Goal: Task Accomplishment & Management: Manage account settings

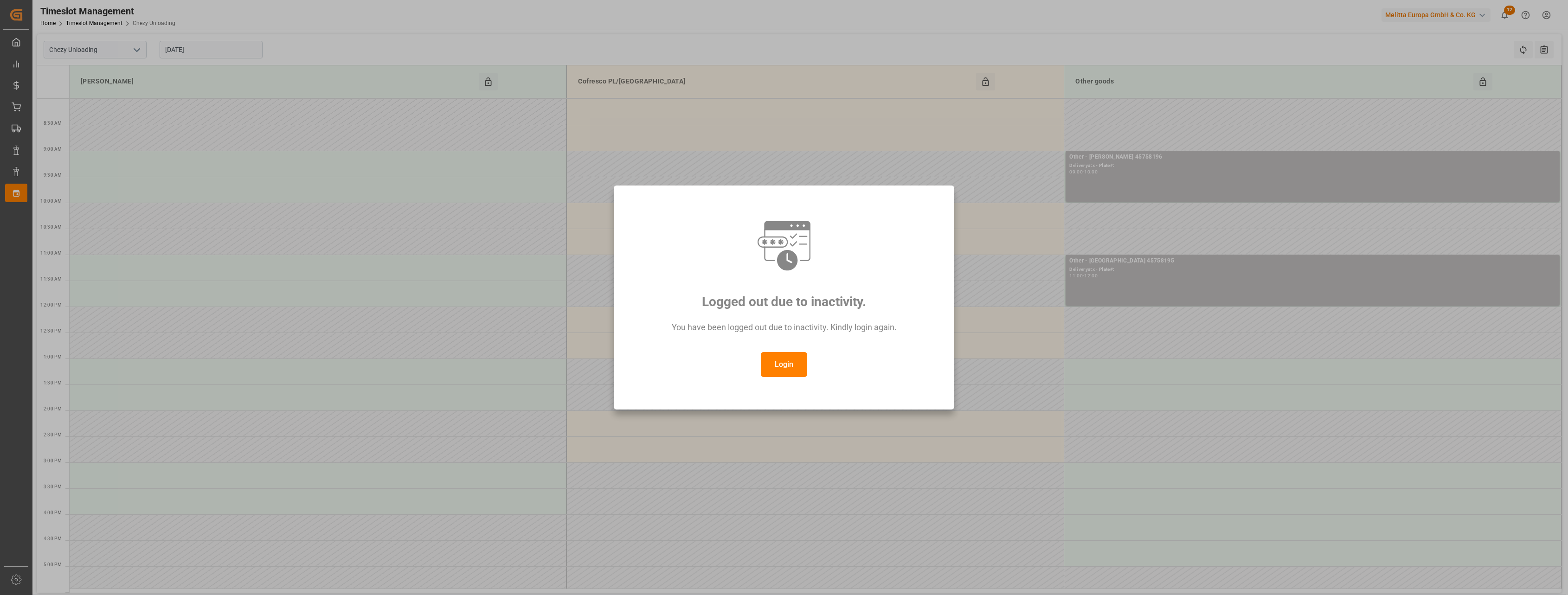
click at [768, 365] on button "Login" at bounding box center [784, 364] width 46 height 25
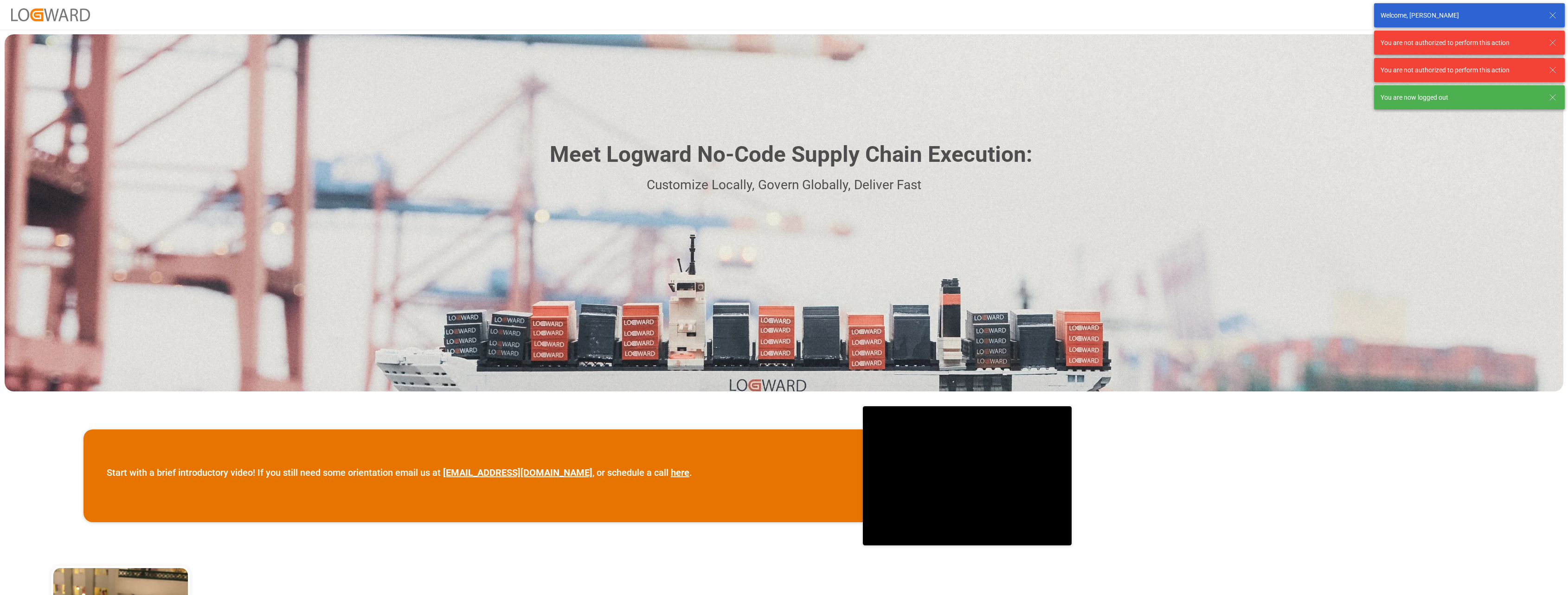
drag, startPoint x: 1550, startPoint y: 15, endPoint x: 1521, endPoint y: 15, distance: 29.0
click at [1550, 15] on icon at bounding box center [1553, 15] width 11 height 11
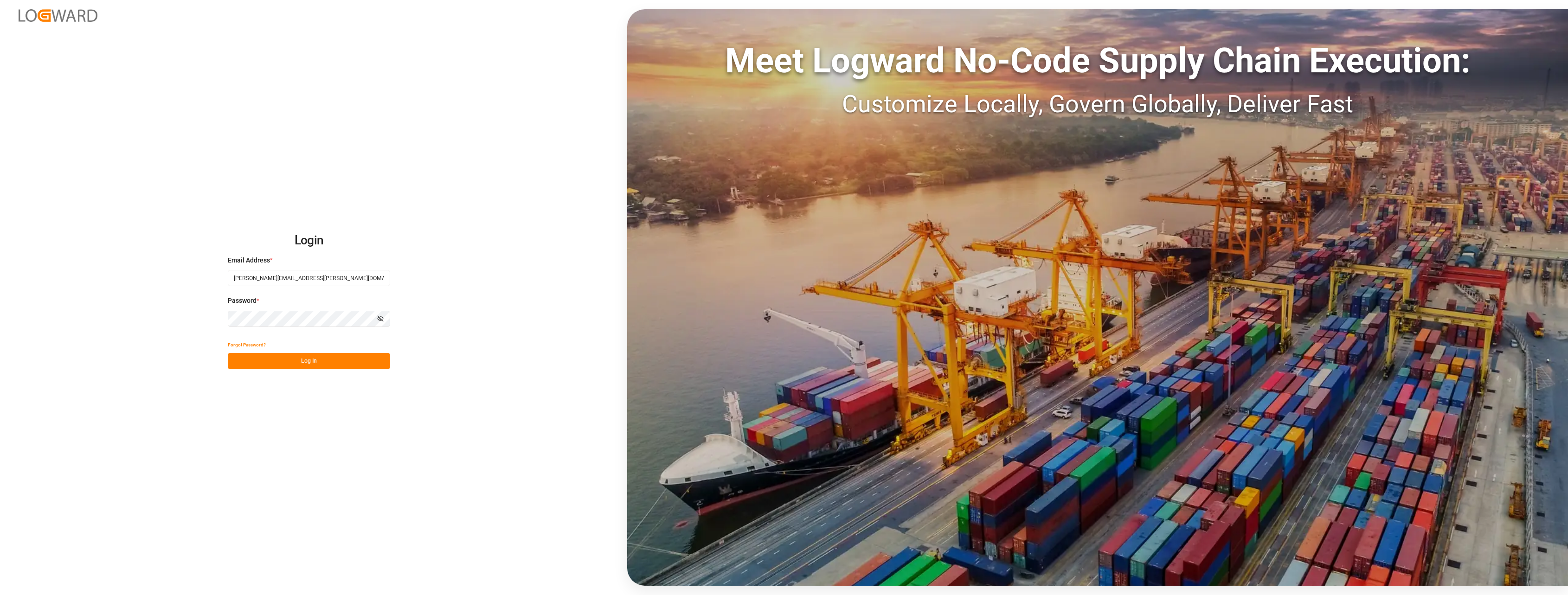
click at [270, 358] on button "Log In" at bounding box center [309, 361] width 163 height 16
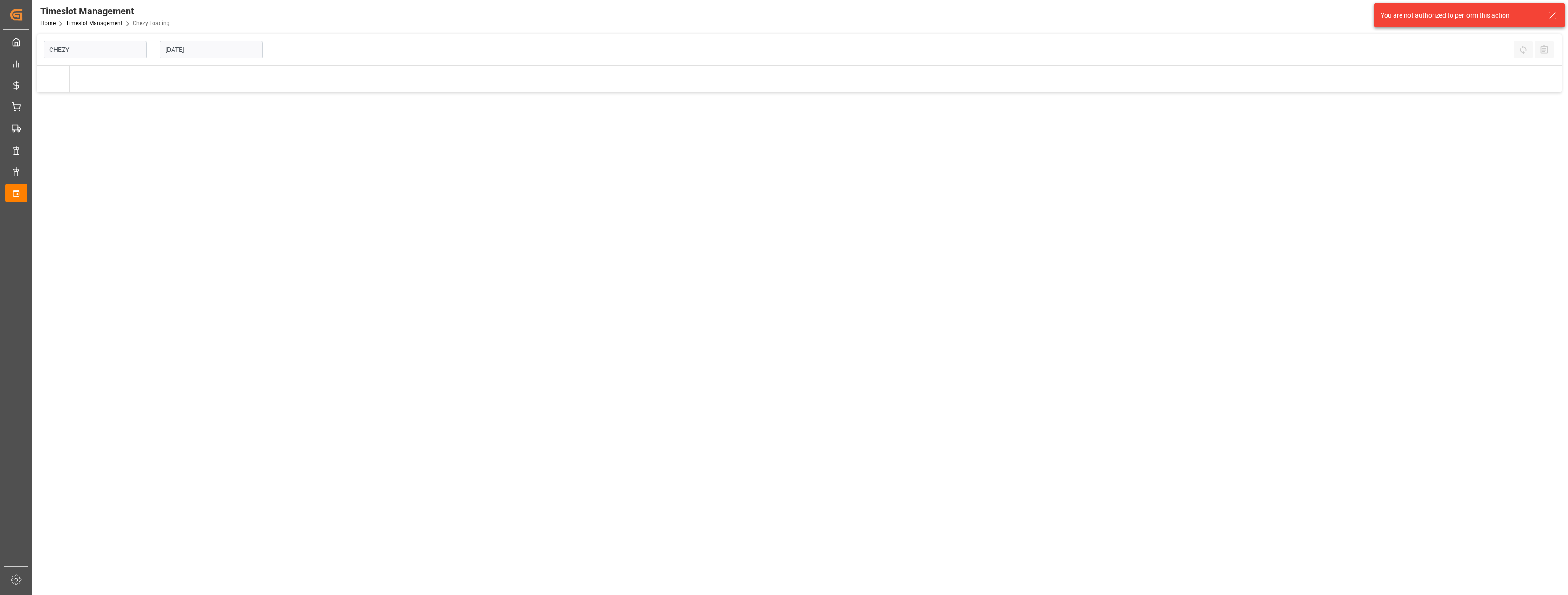
type input "Chezy Loading"
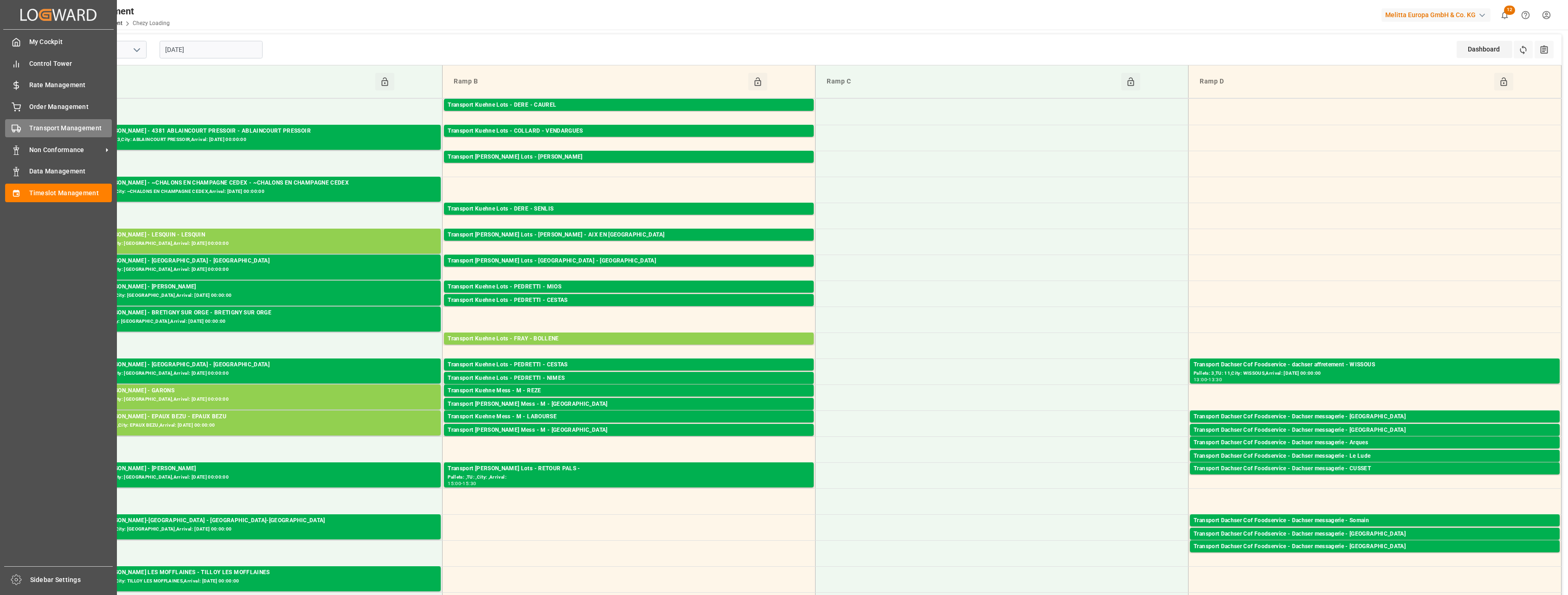
click at [45, 133] on span "Transport Management" at bounding box center [71, 128] width 83 height 10
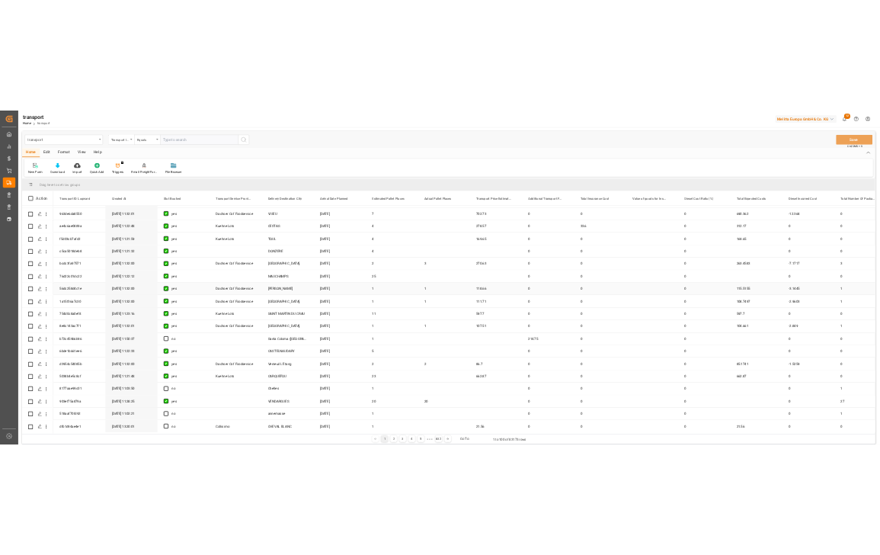
scroll to position [857, 0]
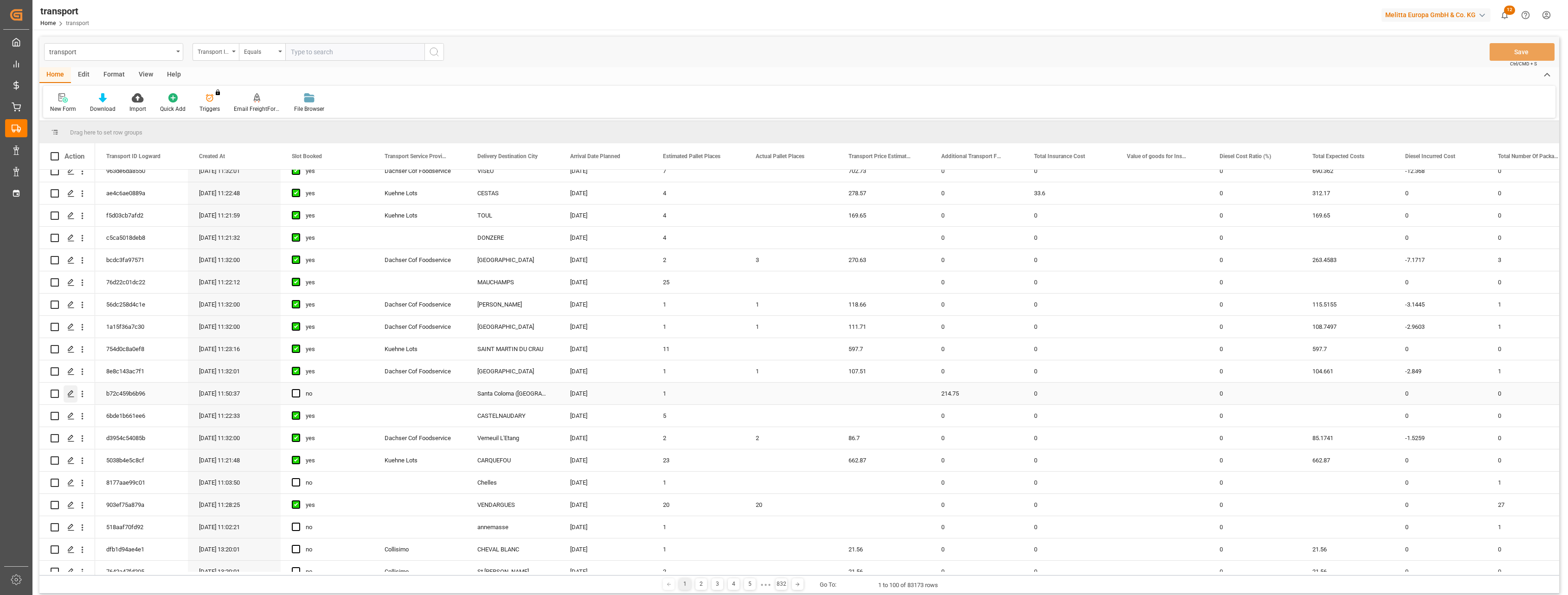
click at [72, 391] on polygon "Press SPACE to select this row." at bounding box center [71, 393] width 5 height 5
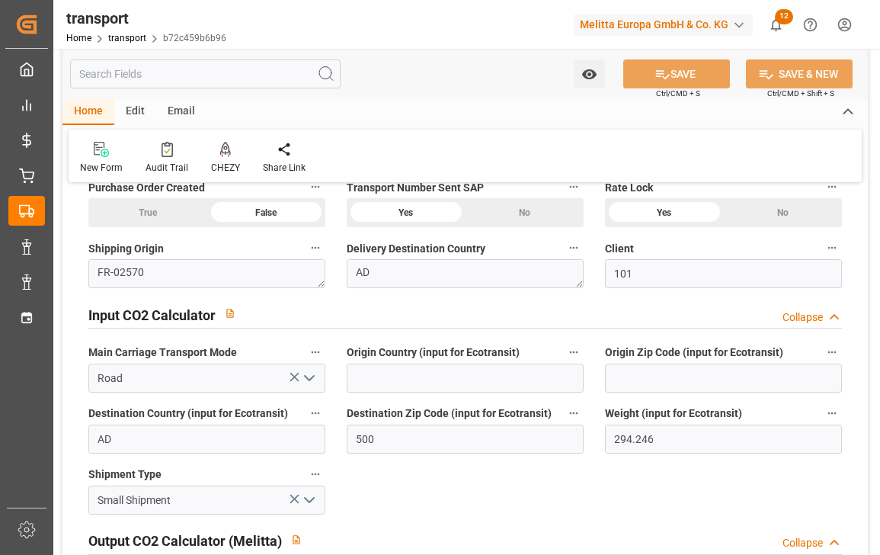
scroll to position [1238, 0]
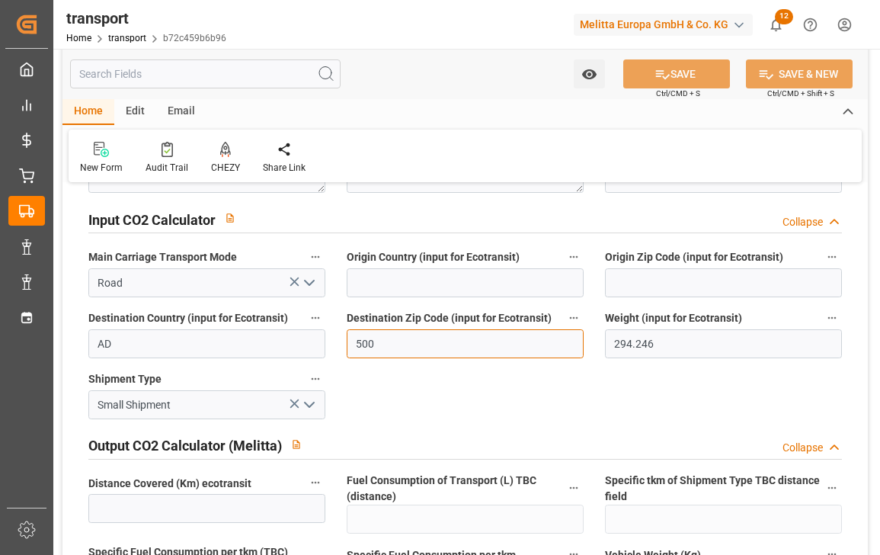
click at [394, 345] on input "500" at bounding box center [465, 343] width 237 height 29
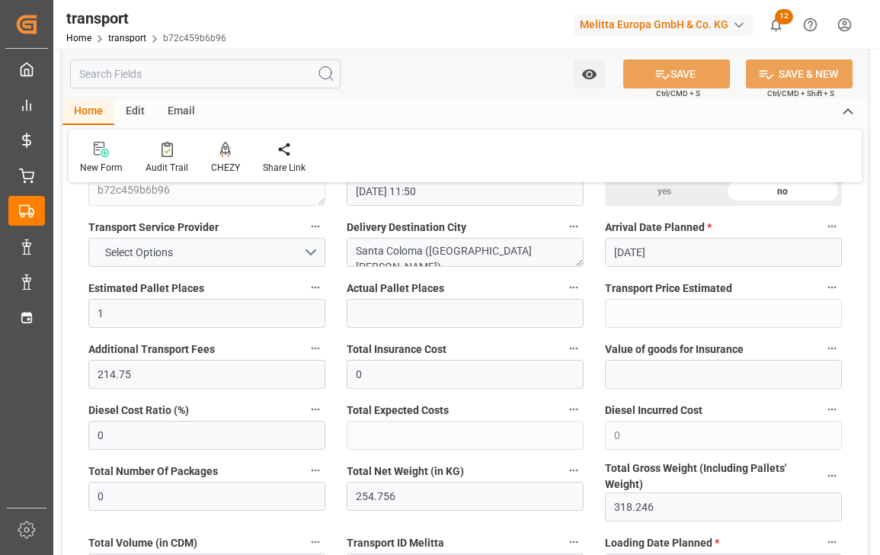
scroll to position [0, 0]
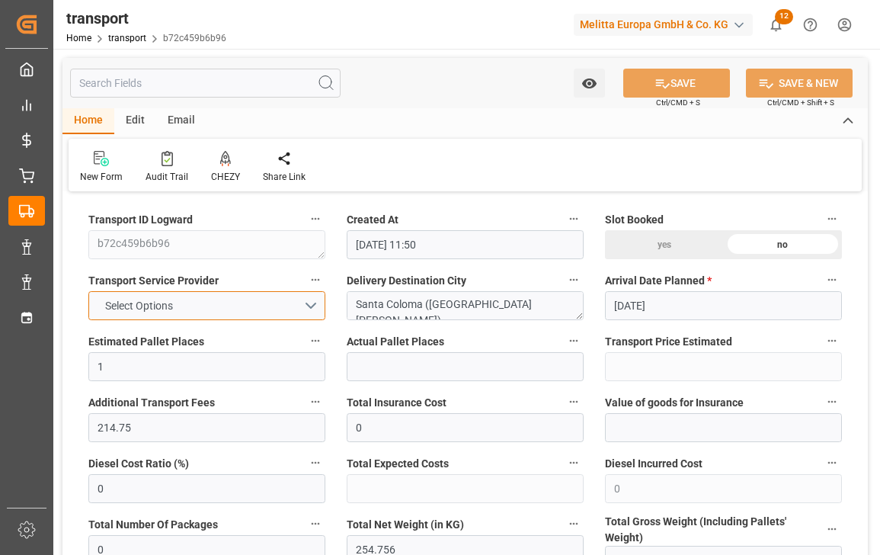
click at [317, 301] on button "Select Options" at bounding box center [206, 305] width 237 height 29
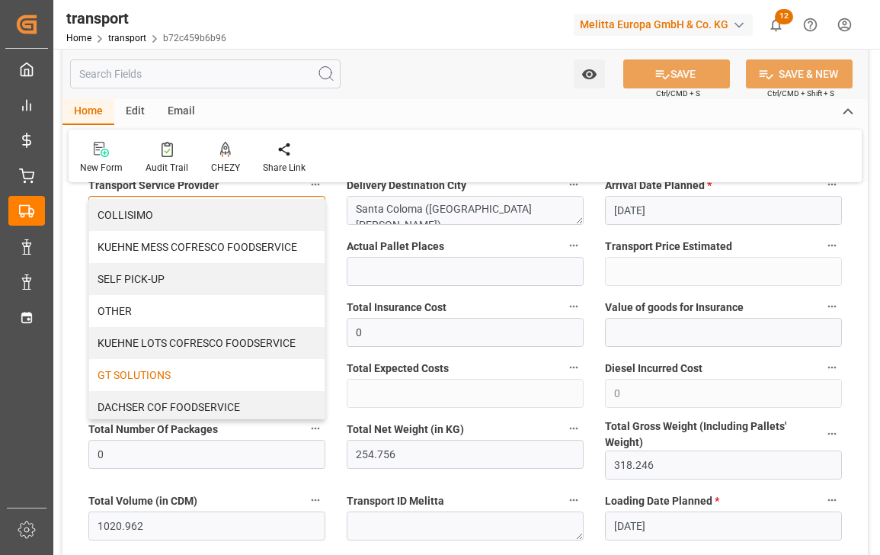
scroll to position [100, 0]
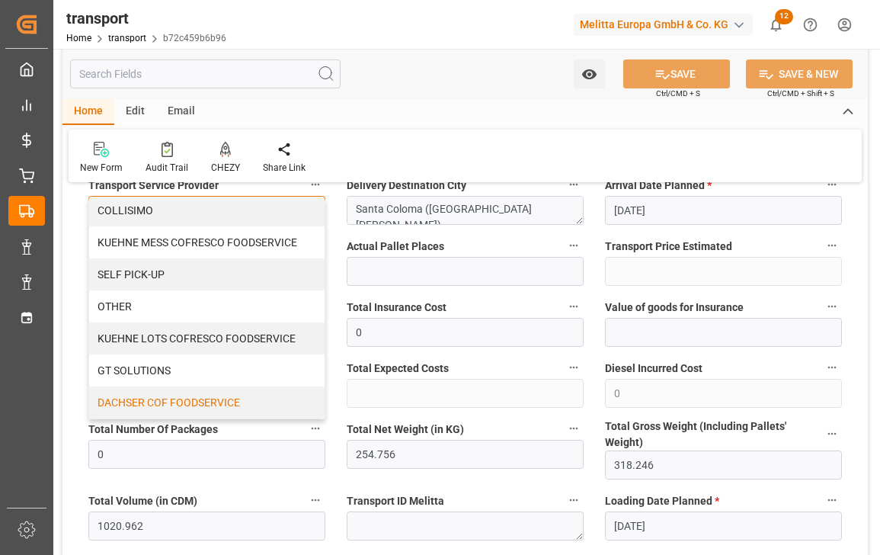
click at [238, 392] on div "DACHSER COF FOODSERVICE" at bounding box center [206, 402] width 235 height 32
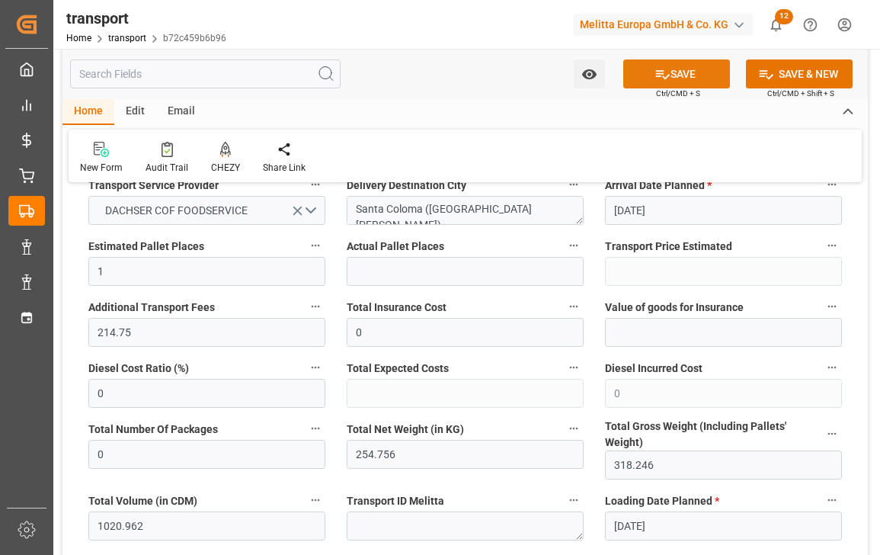
click at [682, 70] on button "SAVE" at bounding box center [676, 73] width 107 height 29
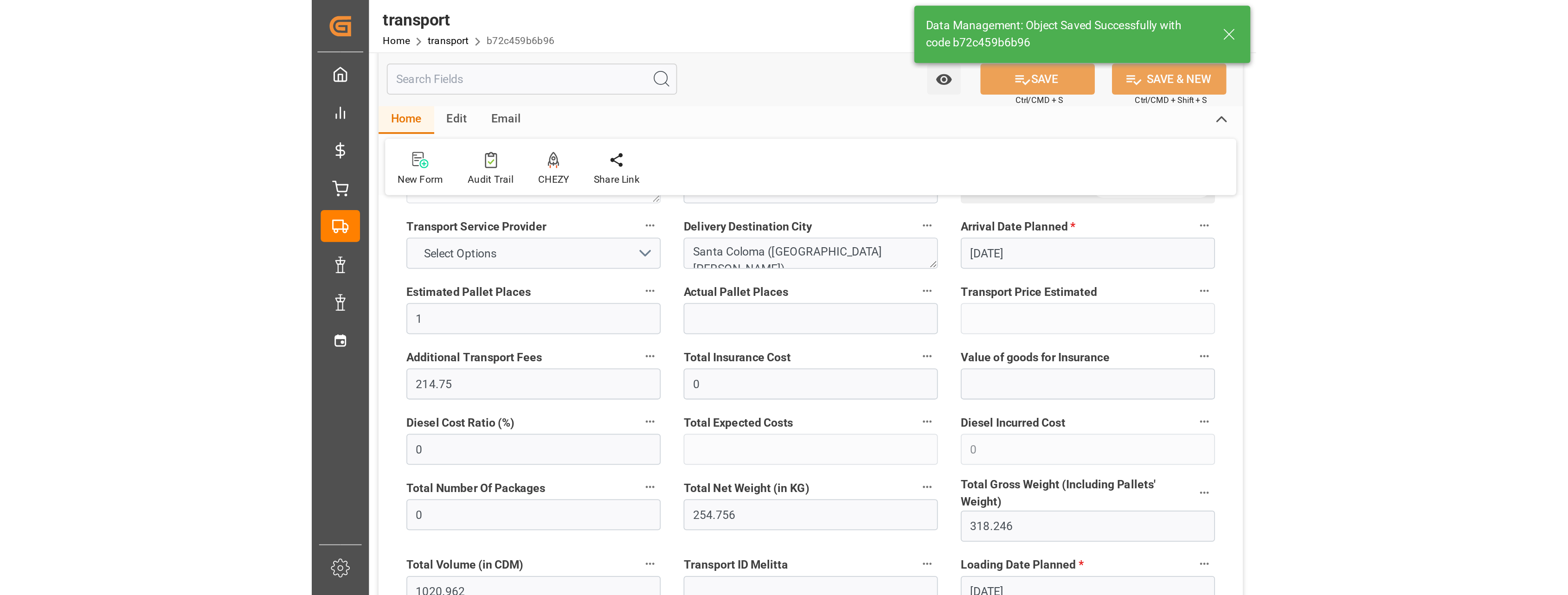
scroll to position [0, 0]
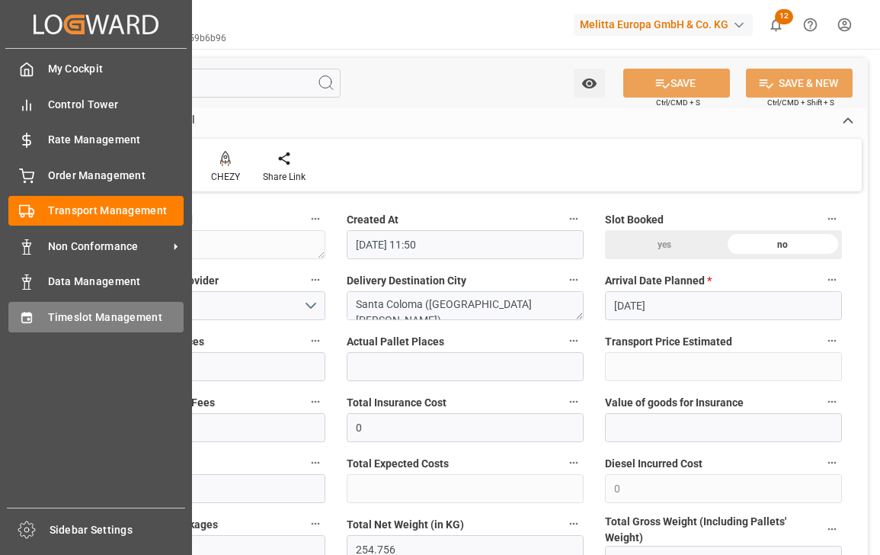
click at [77, 322] on span "Timeslot Management" at bounding box center [116, 317] width 136 height 16
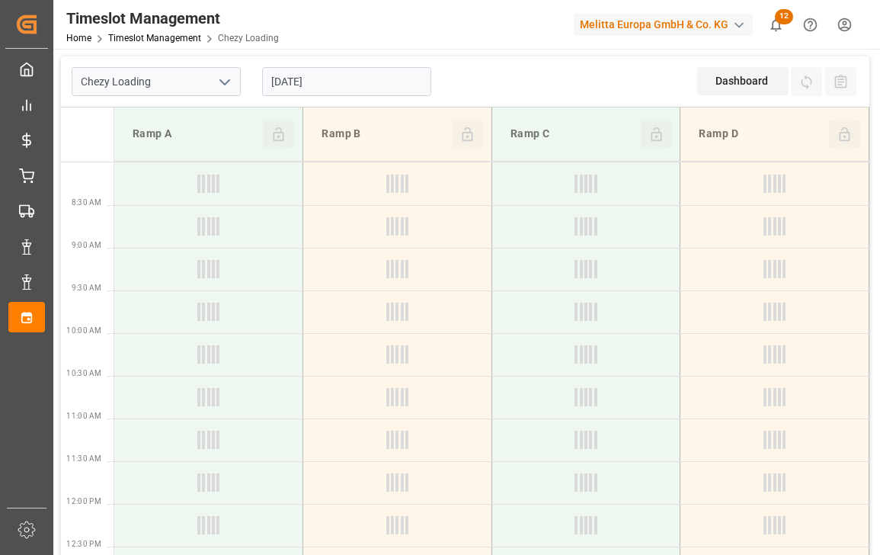
click at [219, 90] on icon "open menu" at bounding box center [225, 82] width 18 height 18
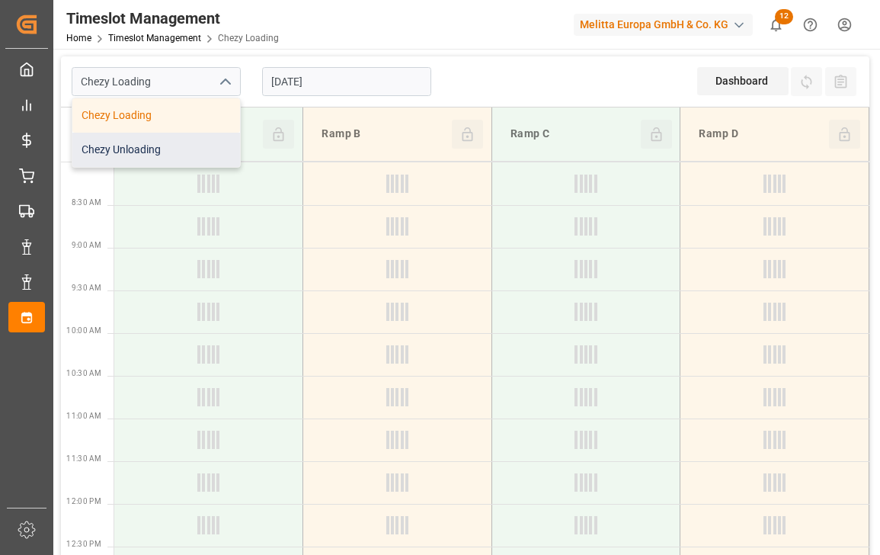
click at [181, 144] on div "Chezy Unloading" at bounding box center [156, 150] width 168 height 34
type input "Chezy Unloading"
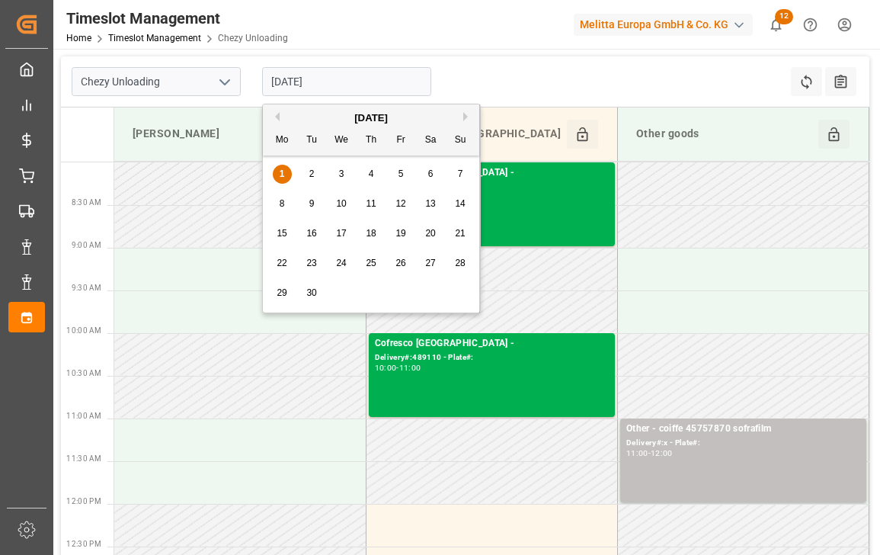
click at [348, 85] on input "[DATE]" at bounding box center [346, 81] width 169 height 29
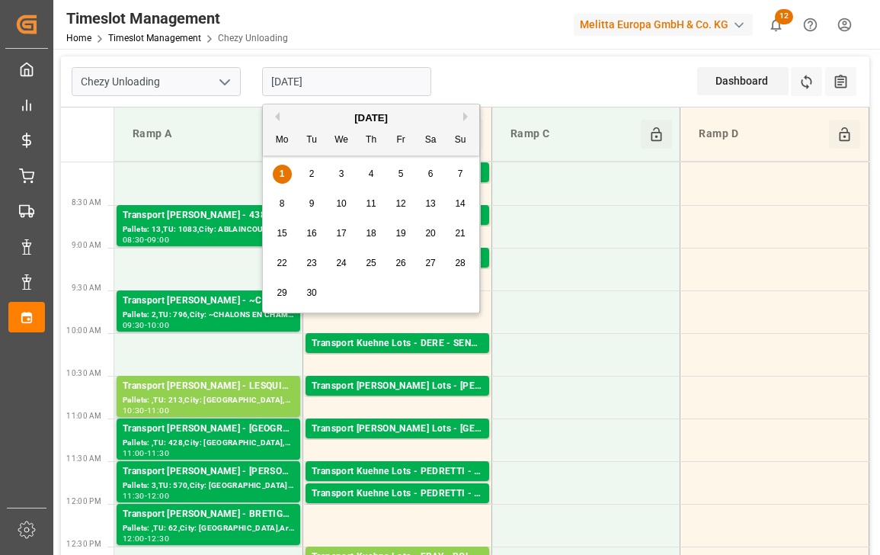
click at [287, 200] on div "8" at bounding box center [282, 204] width 19 height 18
type input "[DATE]"
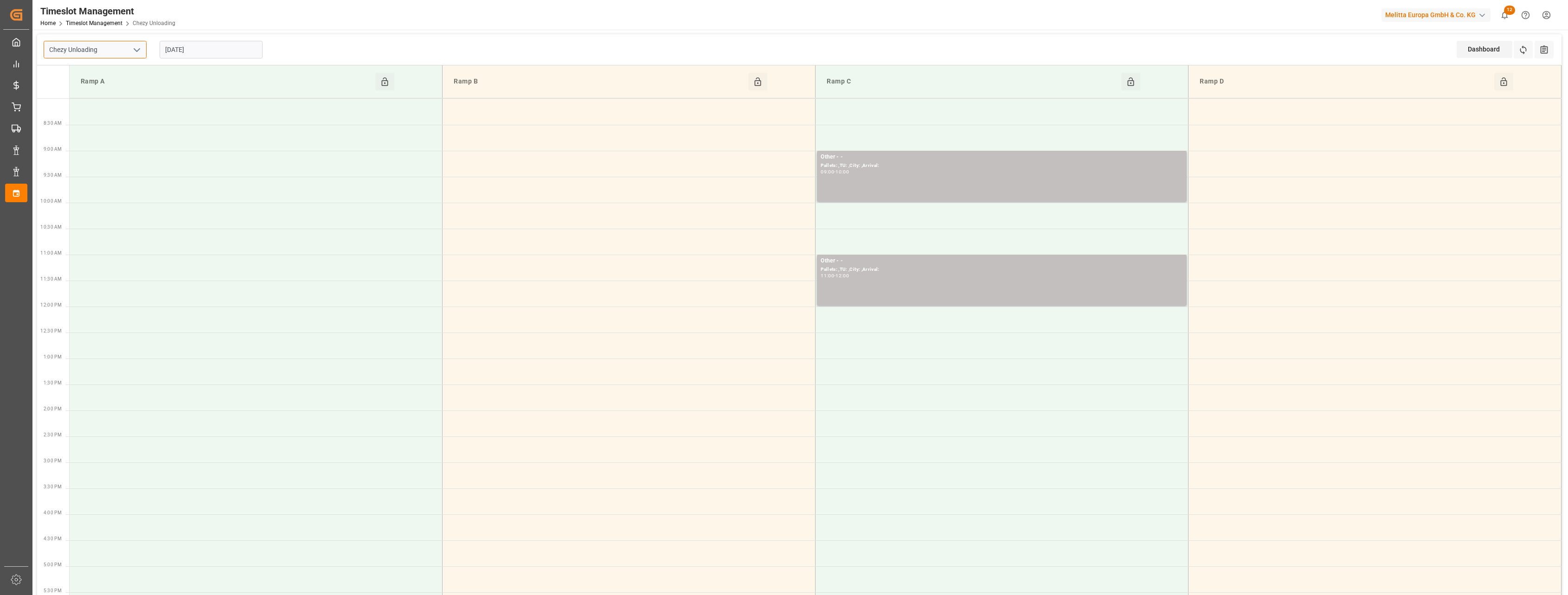
click at [116, 50] on input "Chezy Unloading" at bounding box center [95, 49] width 103 height 18
click at [142, 46] on button "open menu" at bounding box center [136, 50] width 14 height 15
click at [124, 72] on div "Chezy Loading" at bounding box center [95, 70] width 102 height 21
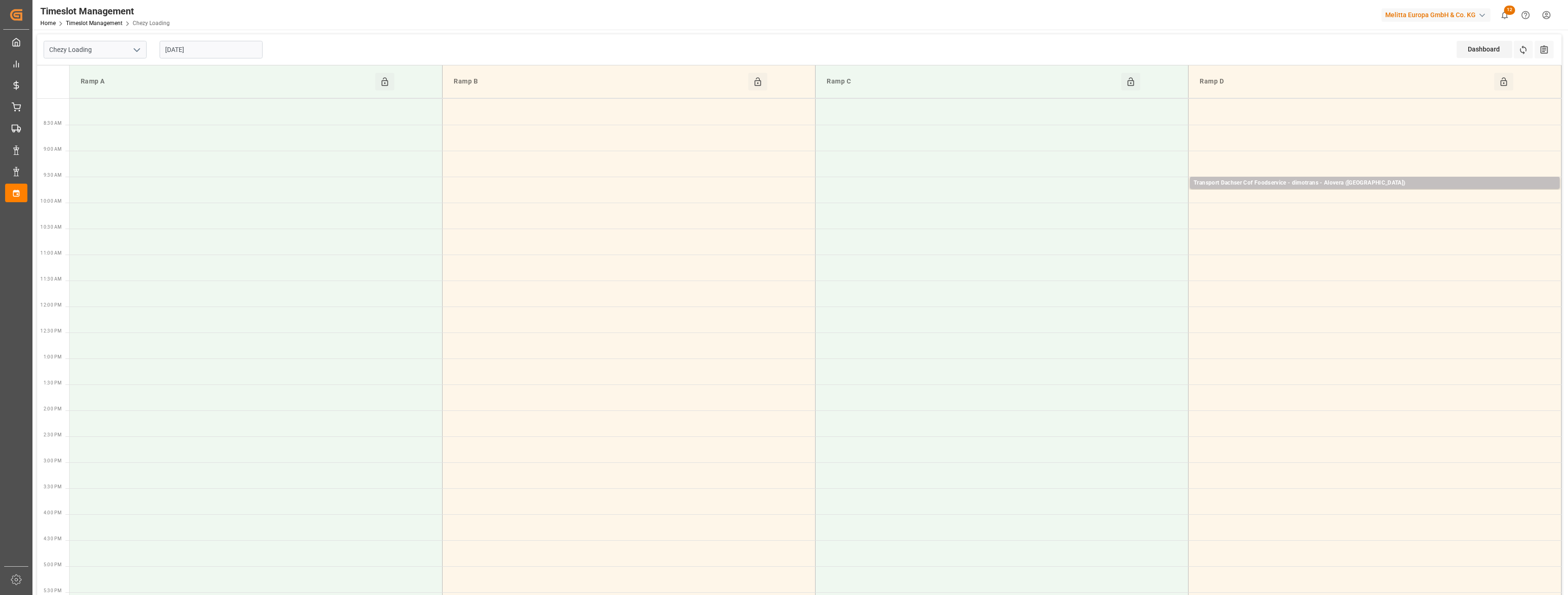
click at [136, 52] on icon "open menu" at bounding box center [137, 50] width 11 height 11
click at [111, 91] on div "Chezy Unloading" at bounding box center [95, 91] width 102 height 21
type input "Chezy Unloading"
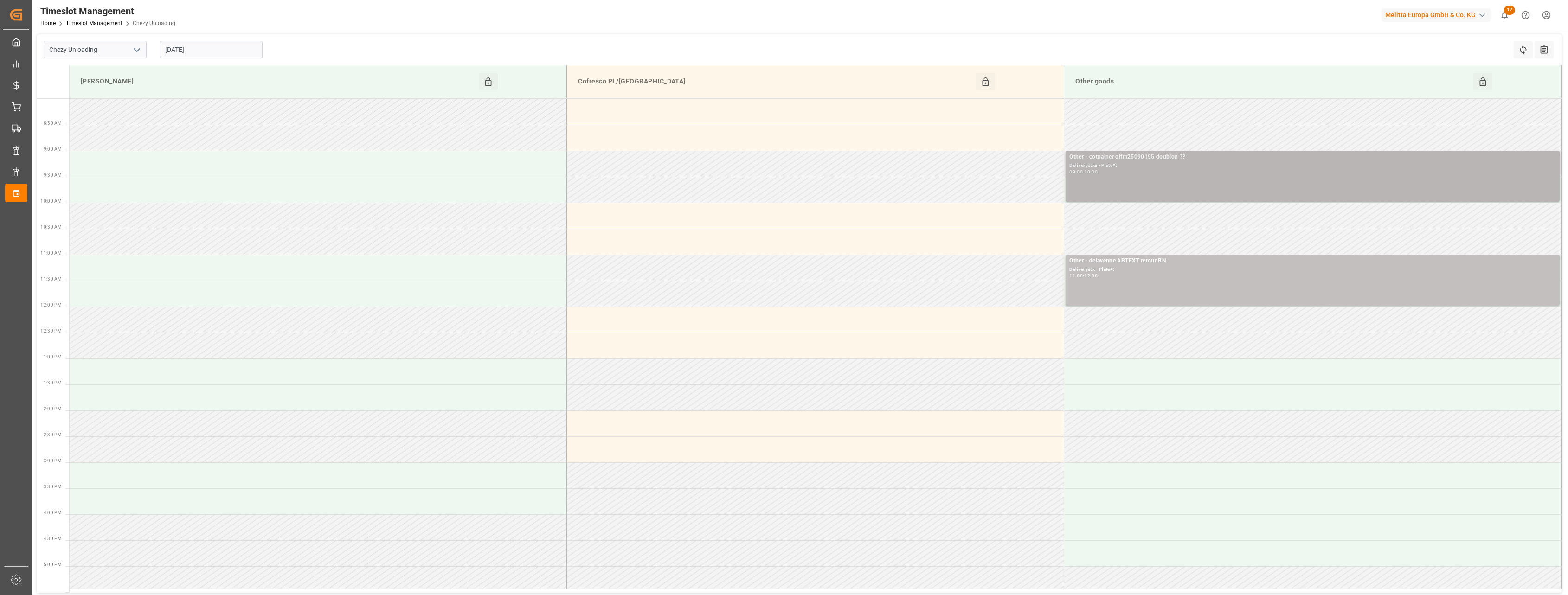
click at [1213, 164] on div "Delivery#:xx - Plate#:" at bounding box center [1312, 165] width 486 height 8
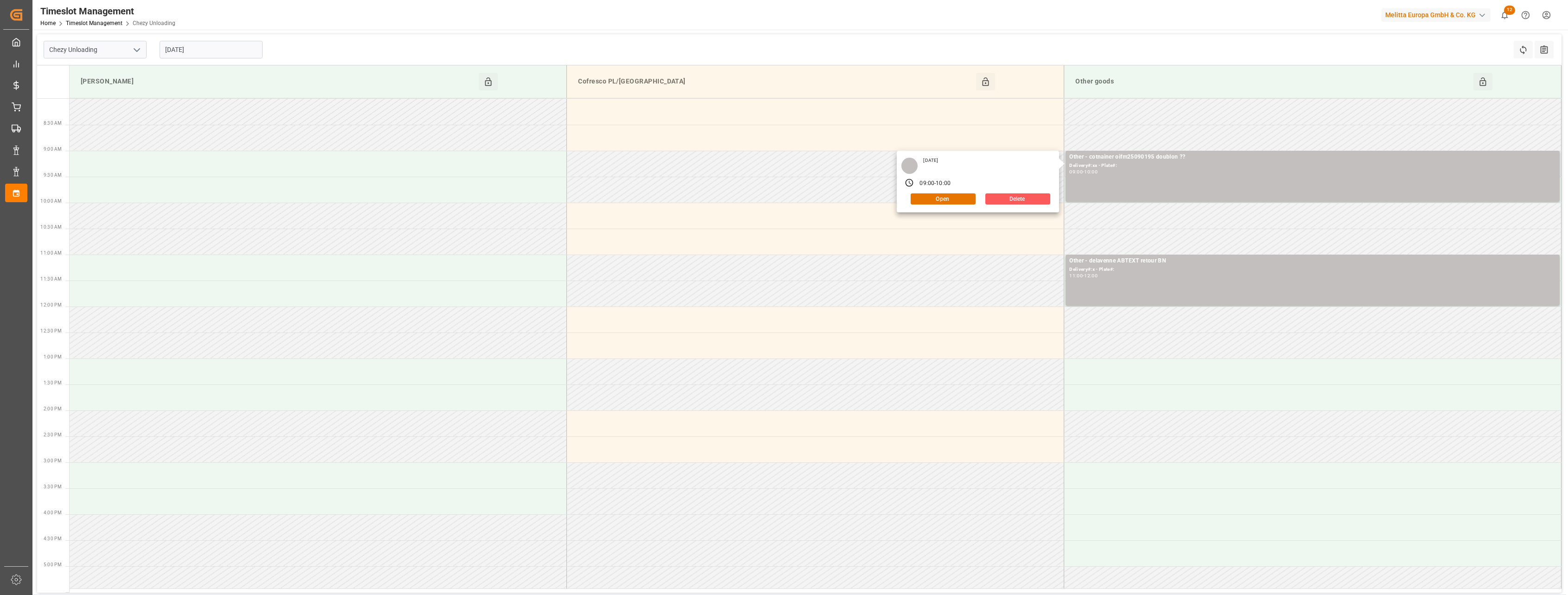
click at [1009, 204] on button "Delete" at bounding box center [1018, 199] width 65 height 11
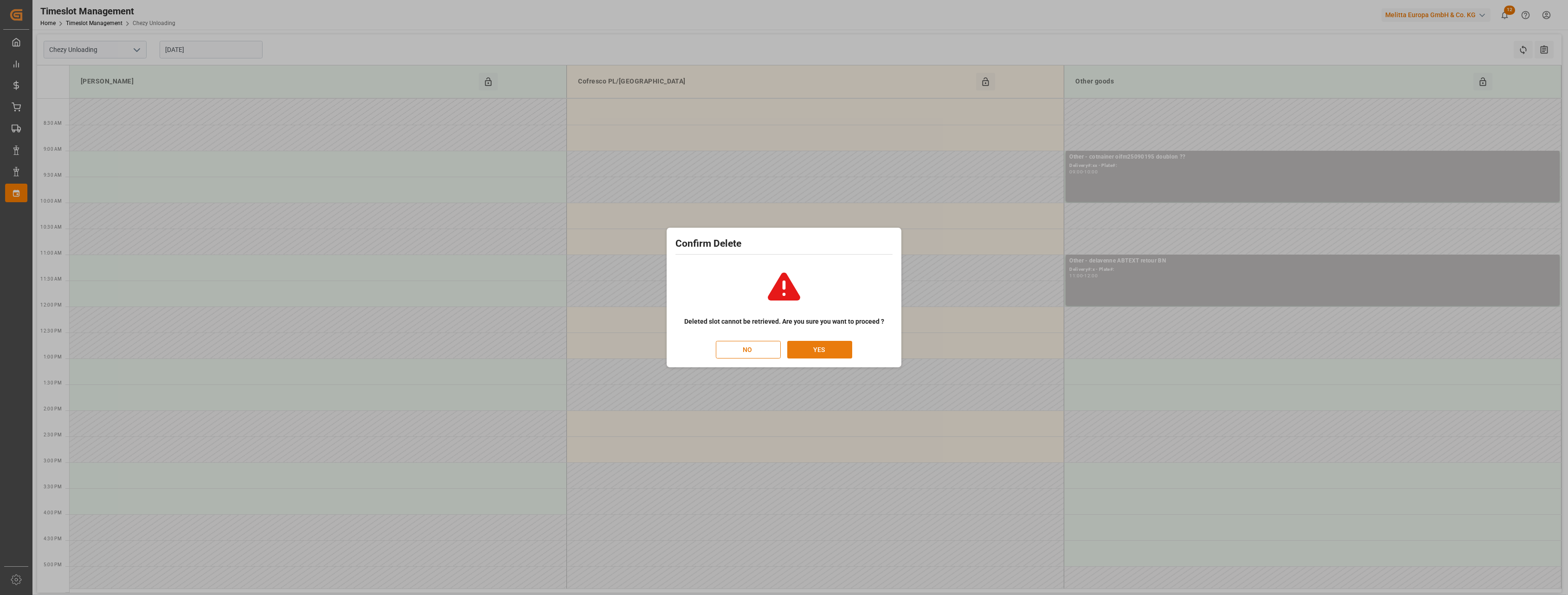
click at [842, 343] on button "YES" at bounding box center [819, 349] width 65 height 18
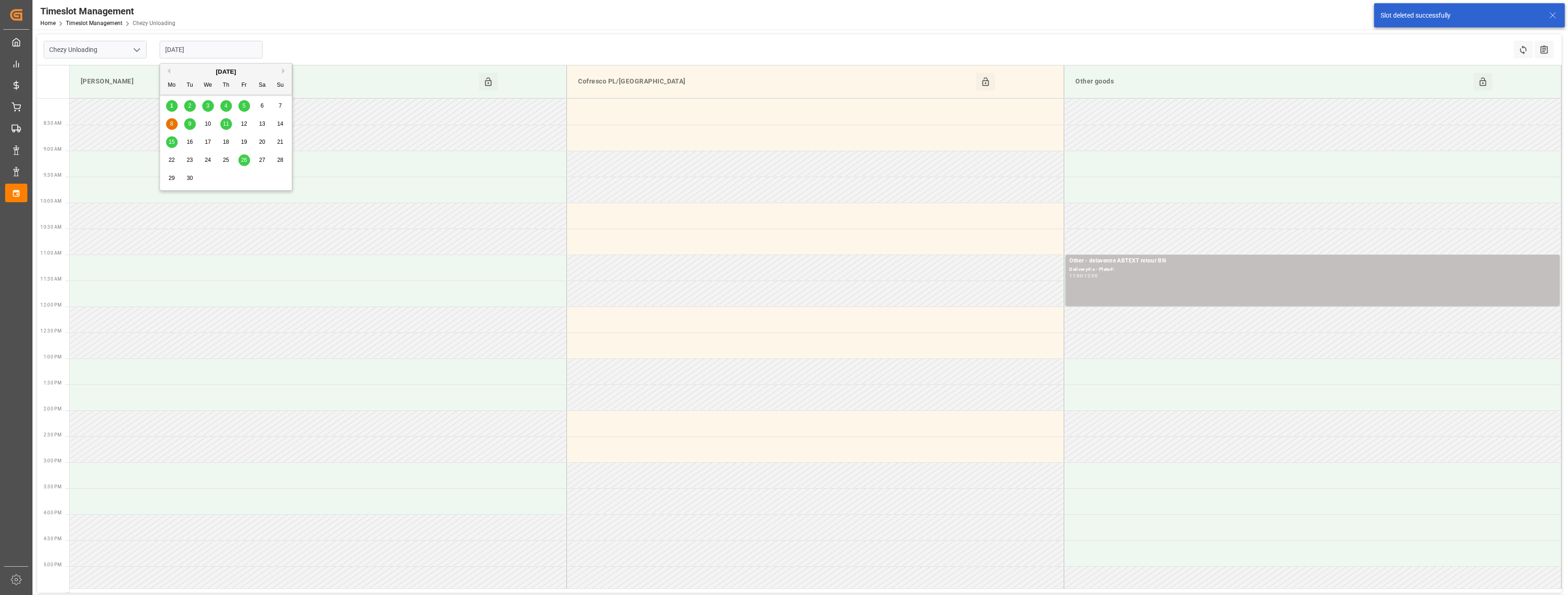
click at [202, 49] on input "[DATE]" at bounding box center [211, 49] width 103 height 18
click at [224, 123] on span "11" at bounding box center [226, 124] width 6 height 7
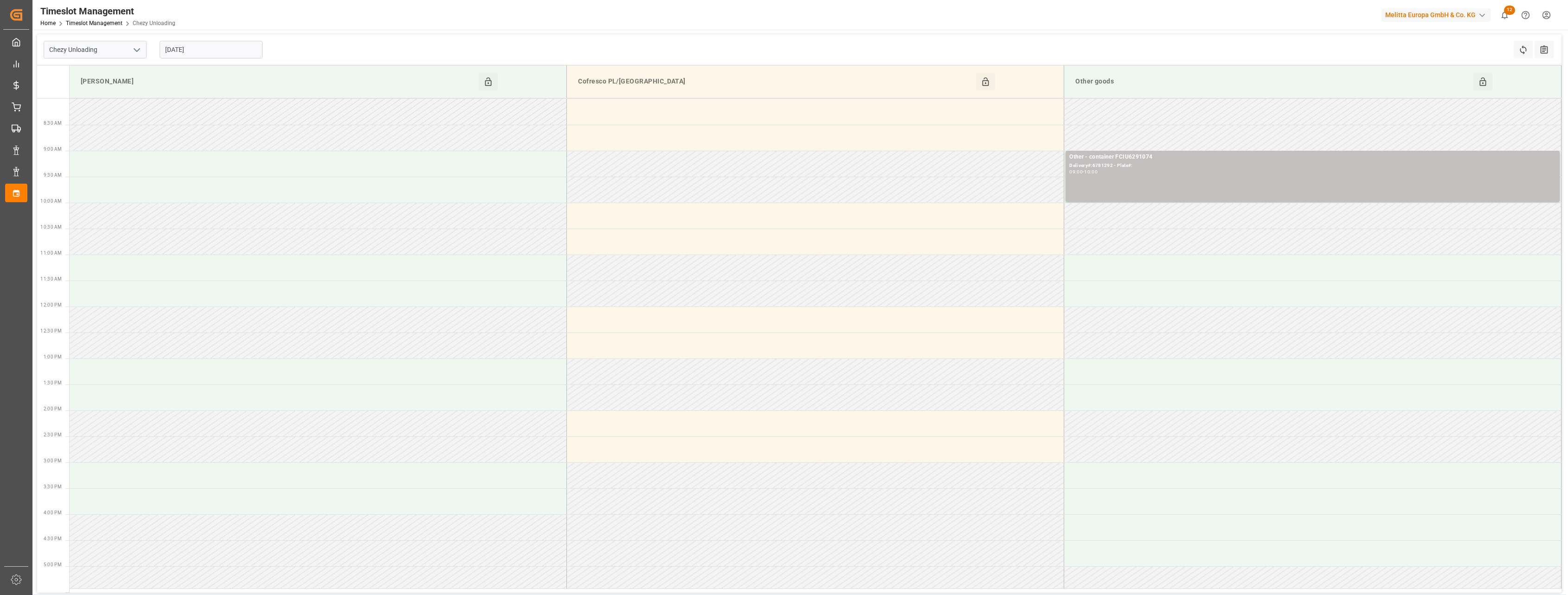
click at [215, 46] on input "[DATE]" at bounding box center [211, 49] width 103 height 18
click at [167, 70] on button "Previous Month" at bounding box center [167, 71] width 5 height 5
click at [225, 178] on span "28" at bounding box center [226, 178] width 6 height 7
type input "[DATE]"
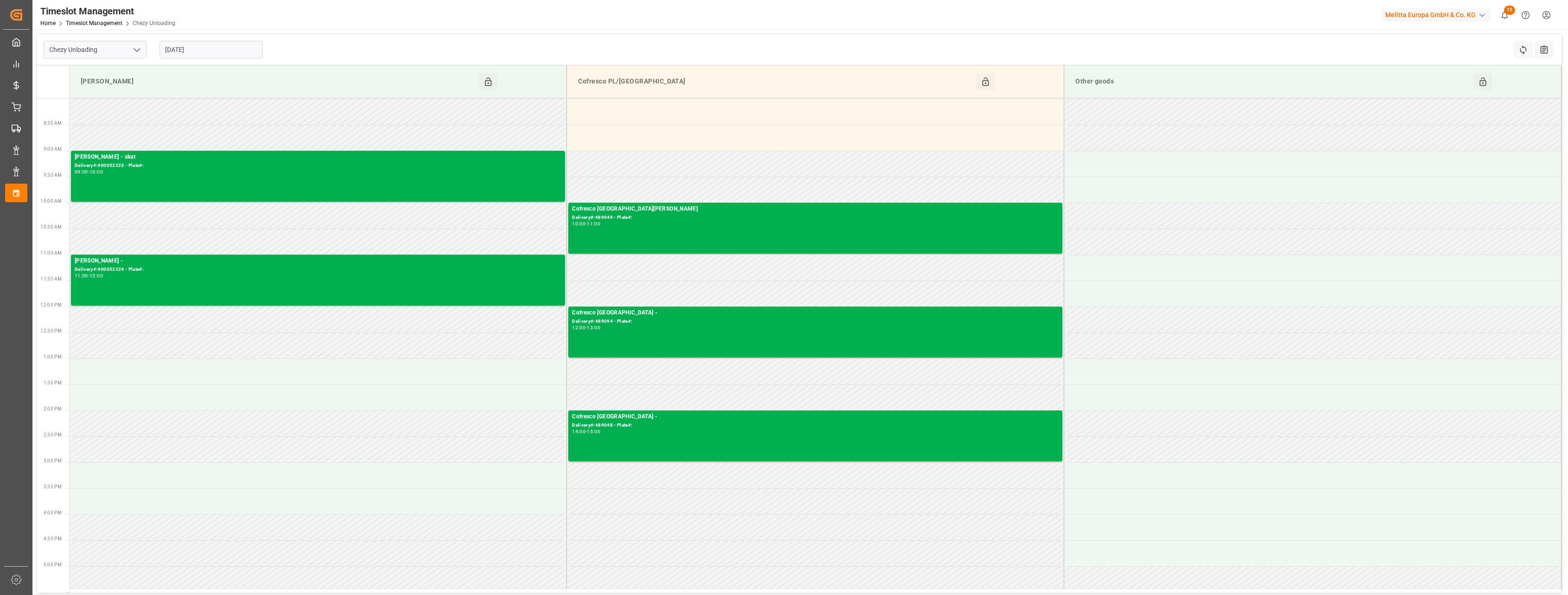
click at [135, 47] on icon "open menu" at bounding box center [137, 50] width 11 height 11
click at [128, 62] on div "Chezy Loading" at bounding box center [95, 70] width 102 height 21
type input "Chezy Loading"
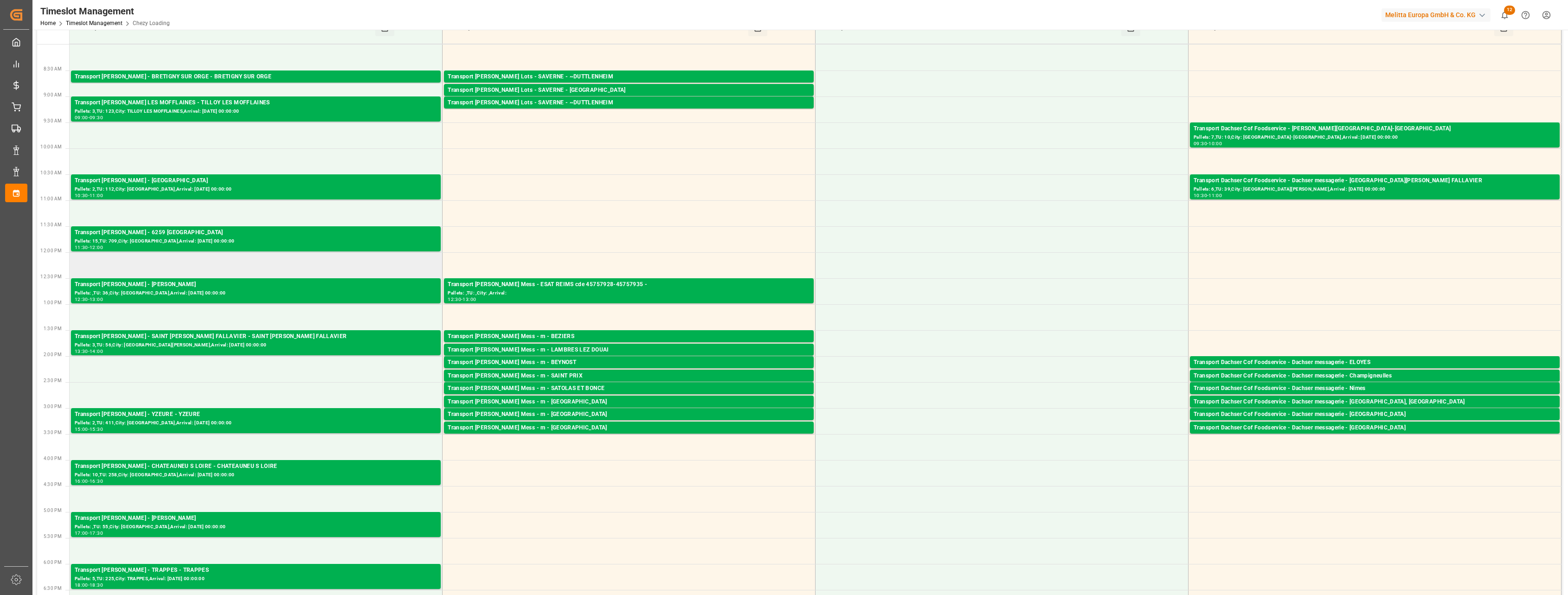
scroll to position [232, 0]
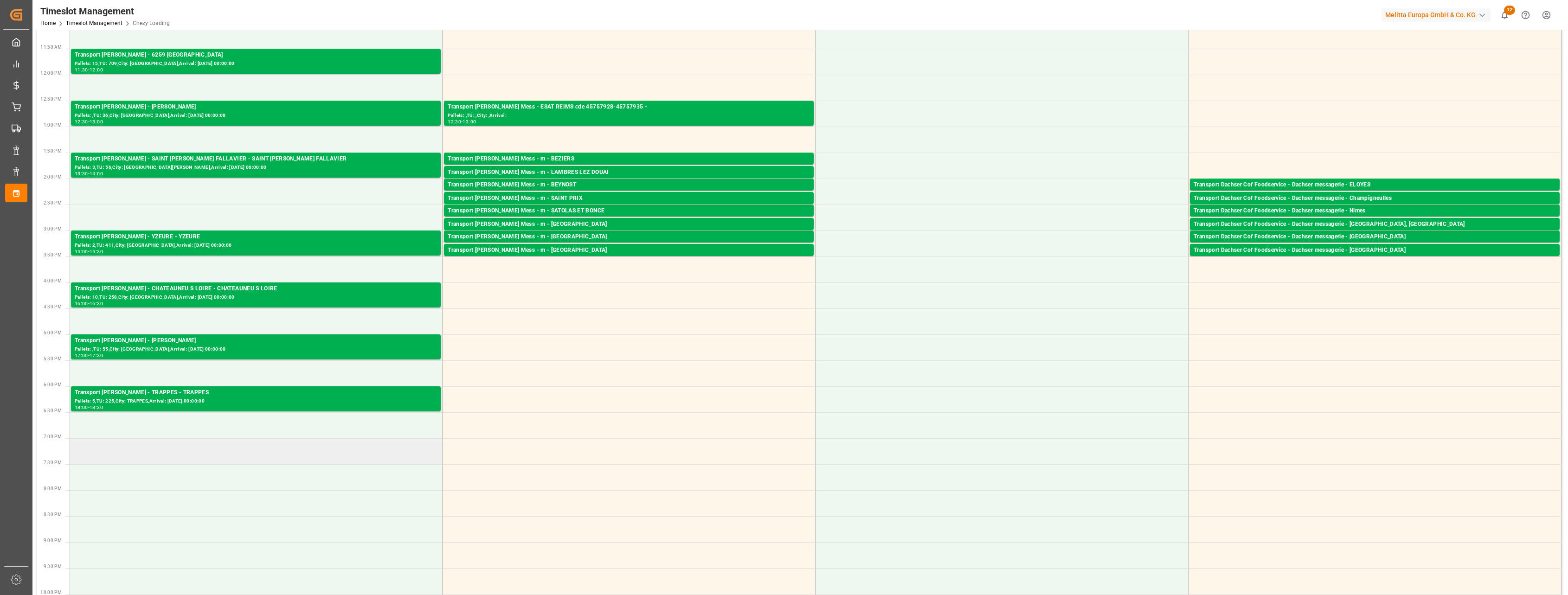
click at [252, 444] on td at bounding box center [256, 451] width 373 height 26
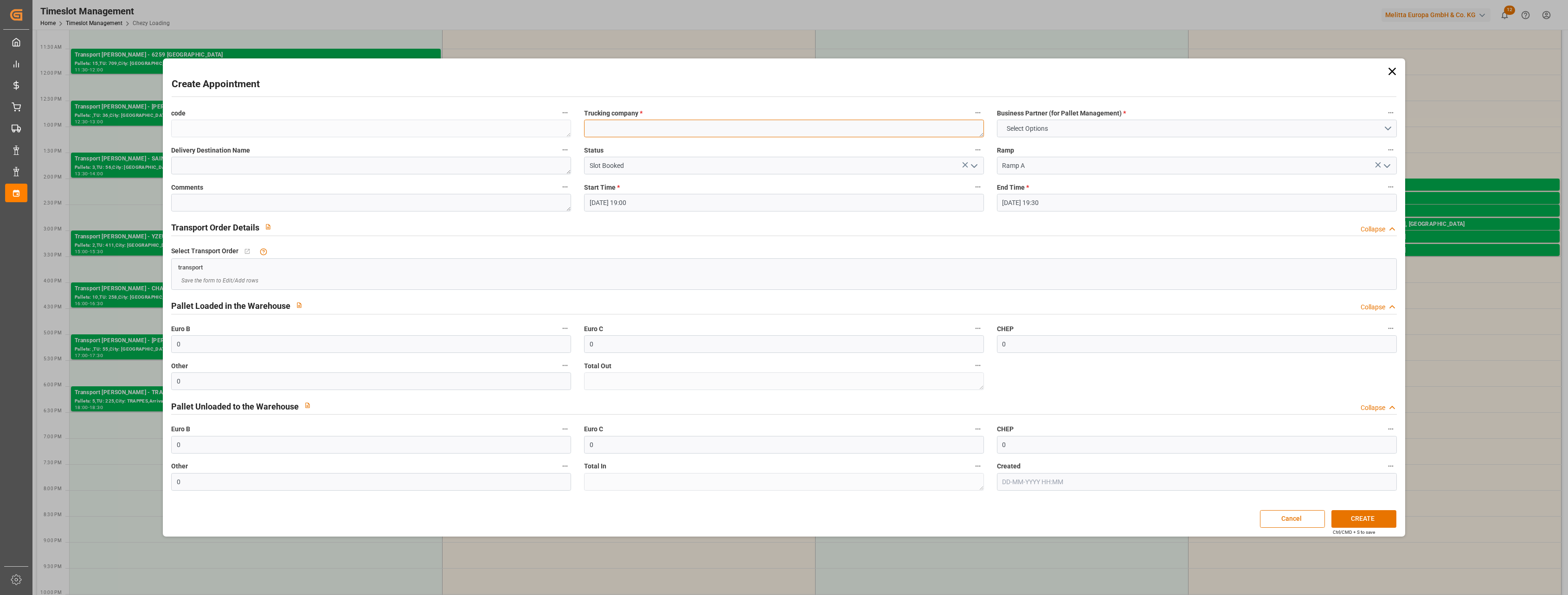
click at [606, 136] on textarea at bounding box center [784, 128] width 400 height 18
type textarea "epalia ap2508 02 004"
click at [217, 341] on input "0" at bounding box center [371, 344] width 400 height 18
drag, startPoint x: 195, startPoint y: 439, endPoint x: 116, endPoint y: 444, distance: 79.2
click at [116, 444] on div "Create Appointment code Trucking company * epalia ap2508 02 004 Business Partne…" at bounding box center [784, 298] width 1568 height 595
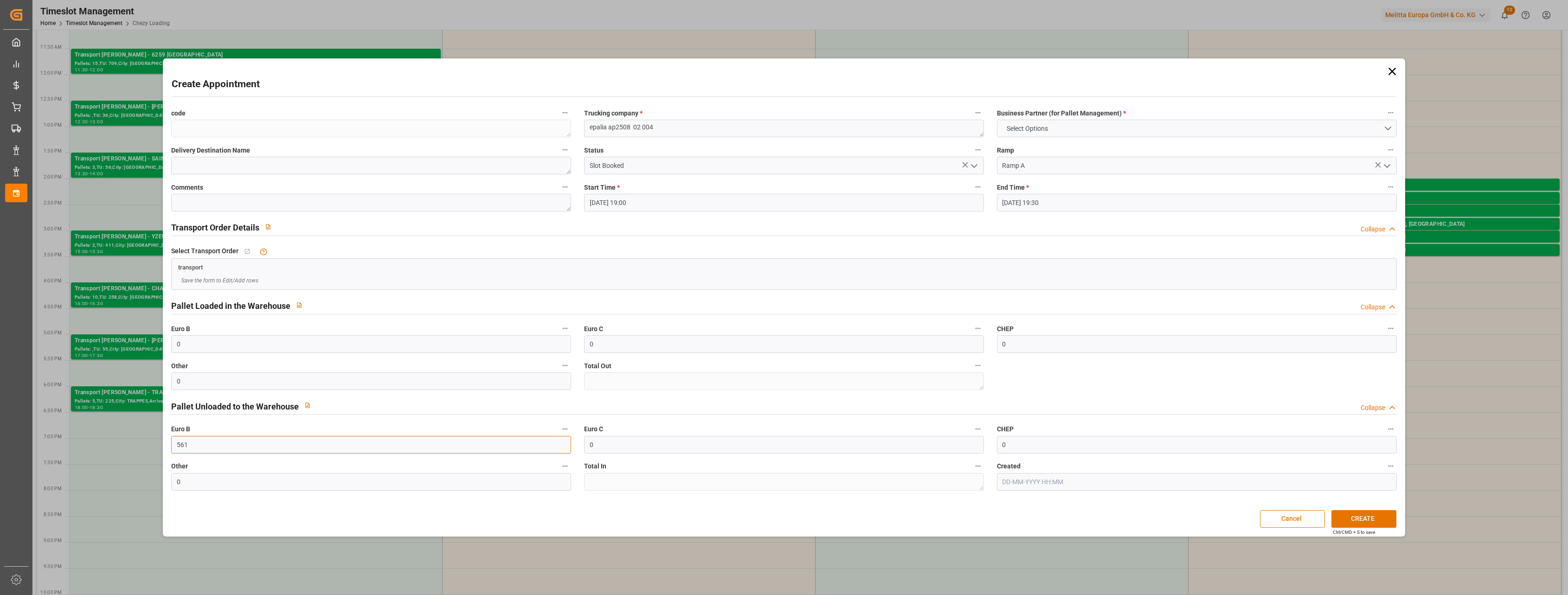
type input "561"
click at [1146, 138] on div "Business Partner (for Pallet Management) * Select Options" at bounding box center [1197, 122] width 413 height 37
click at [1148, 130] on button "Select Options" at bounding box center [1197, 128] width 400 height 18
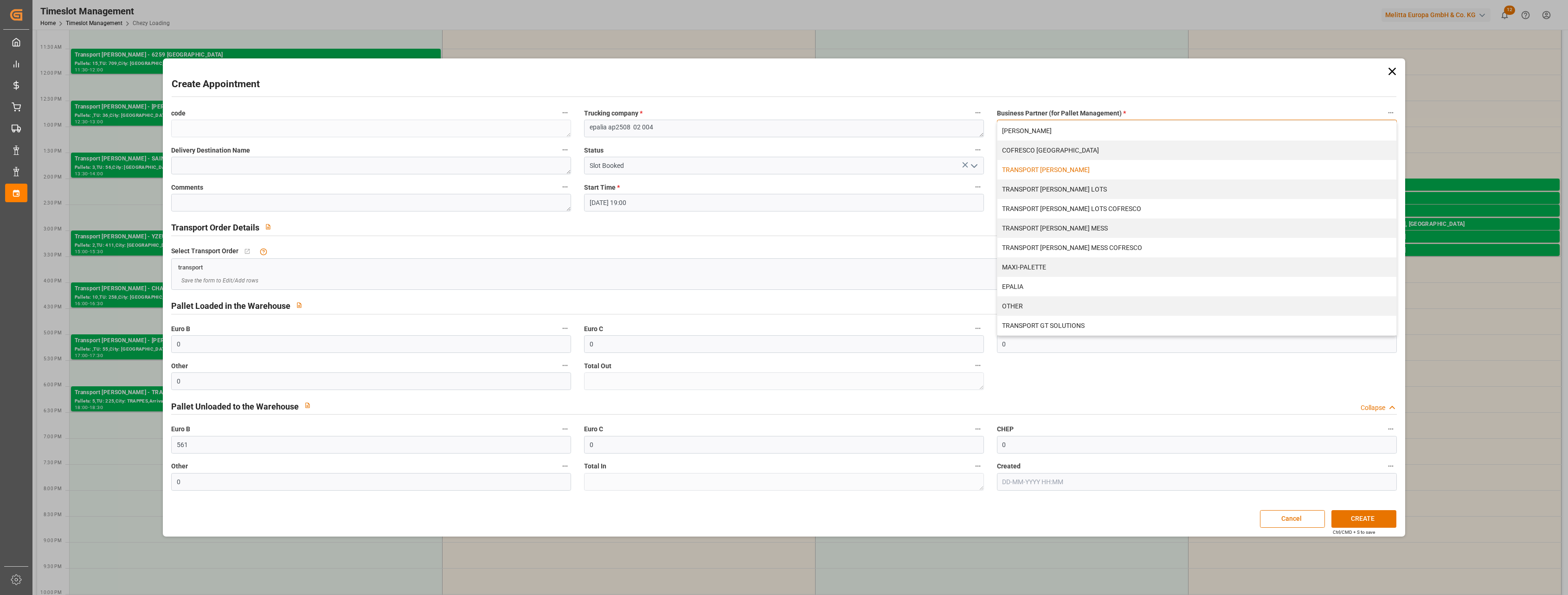
click at [1109, 169] on div "TRANSPORT [PERSON_NAME]" at bounding box center [1197, 170] width 399 height 19
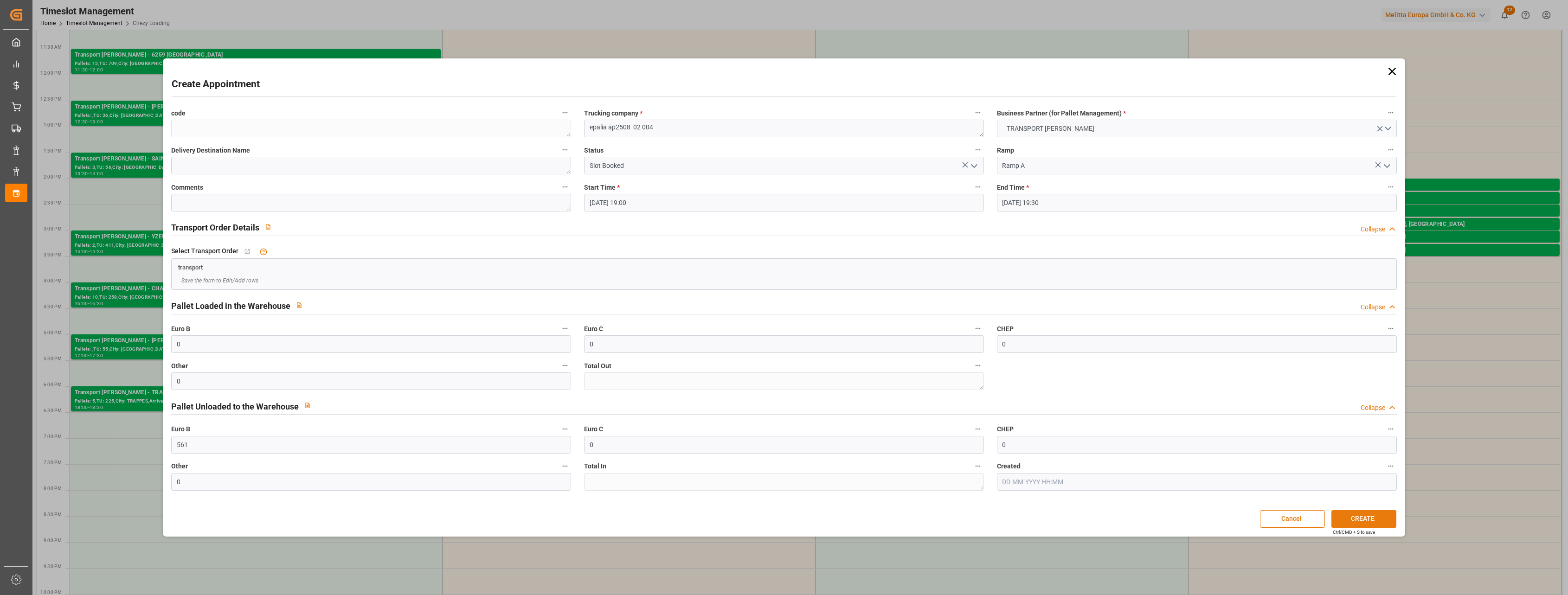
click at [1356, 521] on button "CREATE" at bounding box center [1363, 518] width 65 height 18
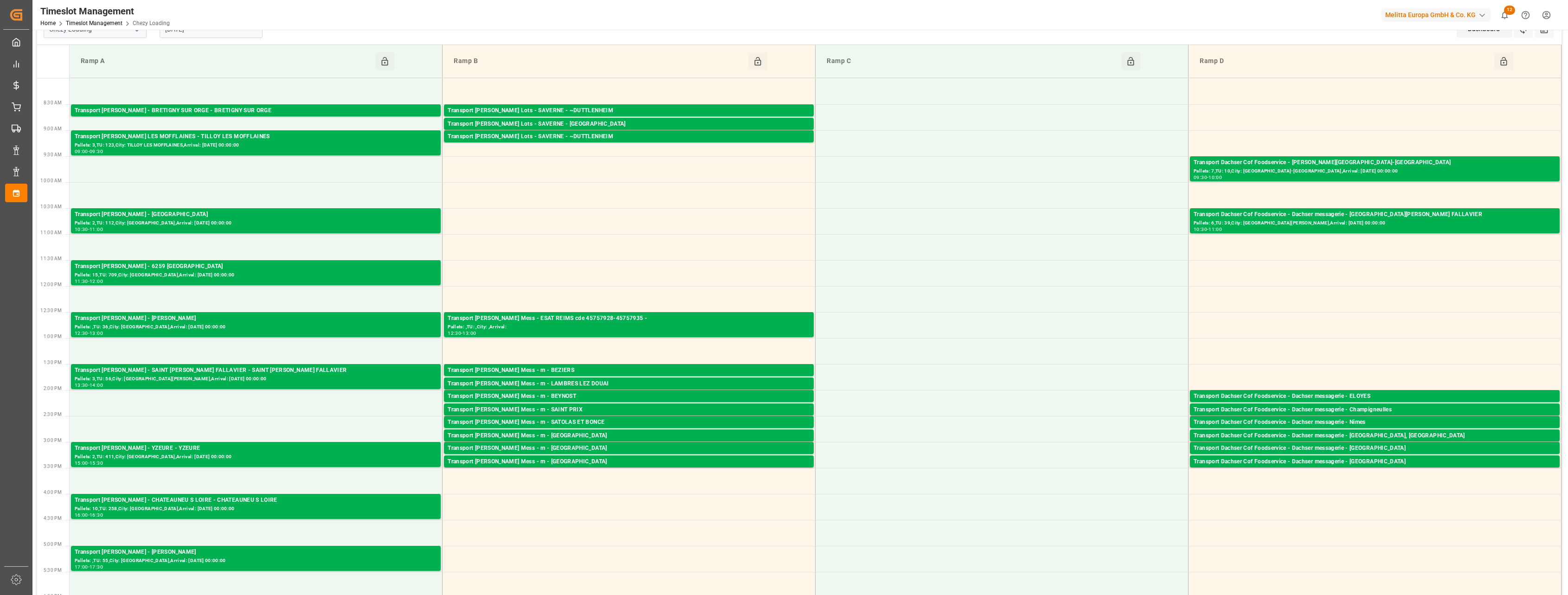
scroll to position [0, 0]
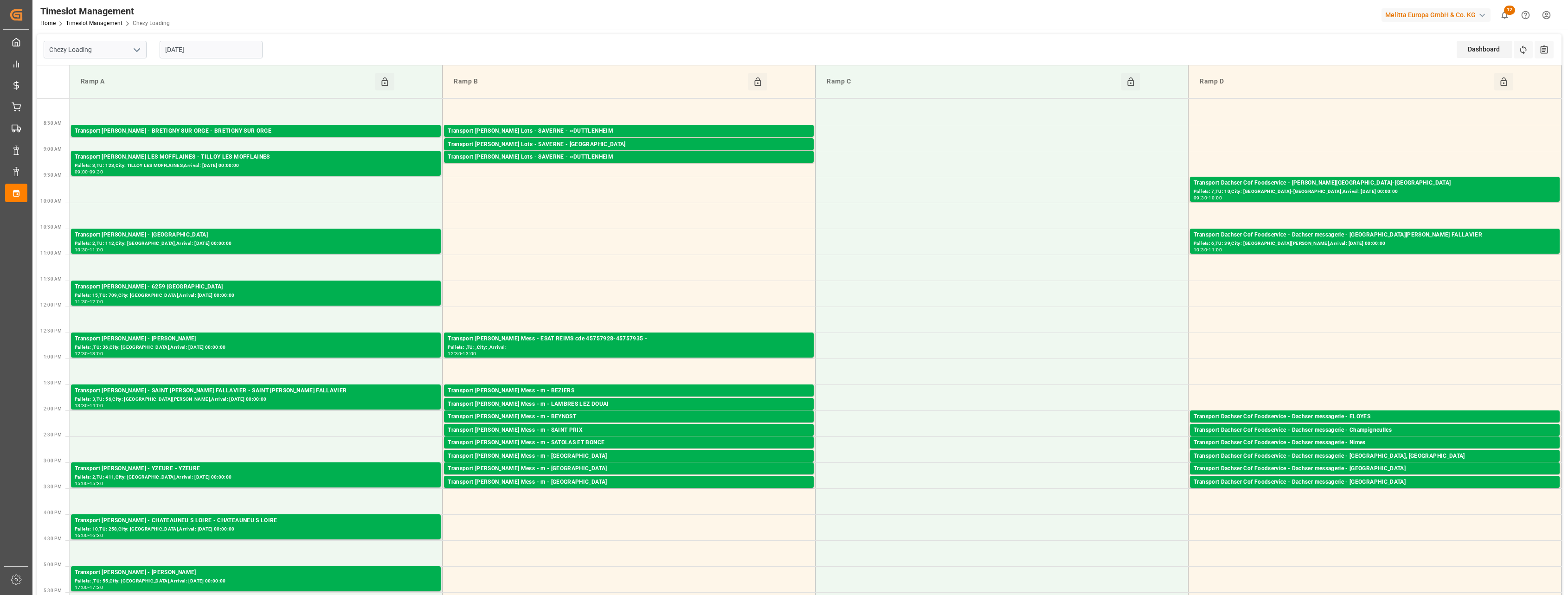
click at [227, 43] on input "[DATE]" at bounding box center [211, 49] width 103 height 18
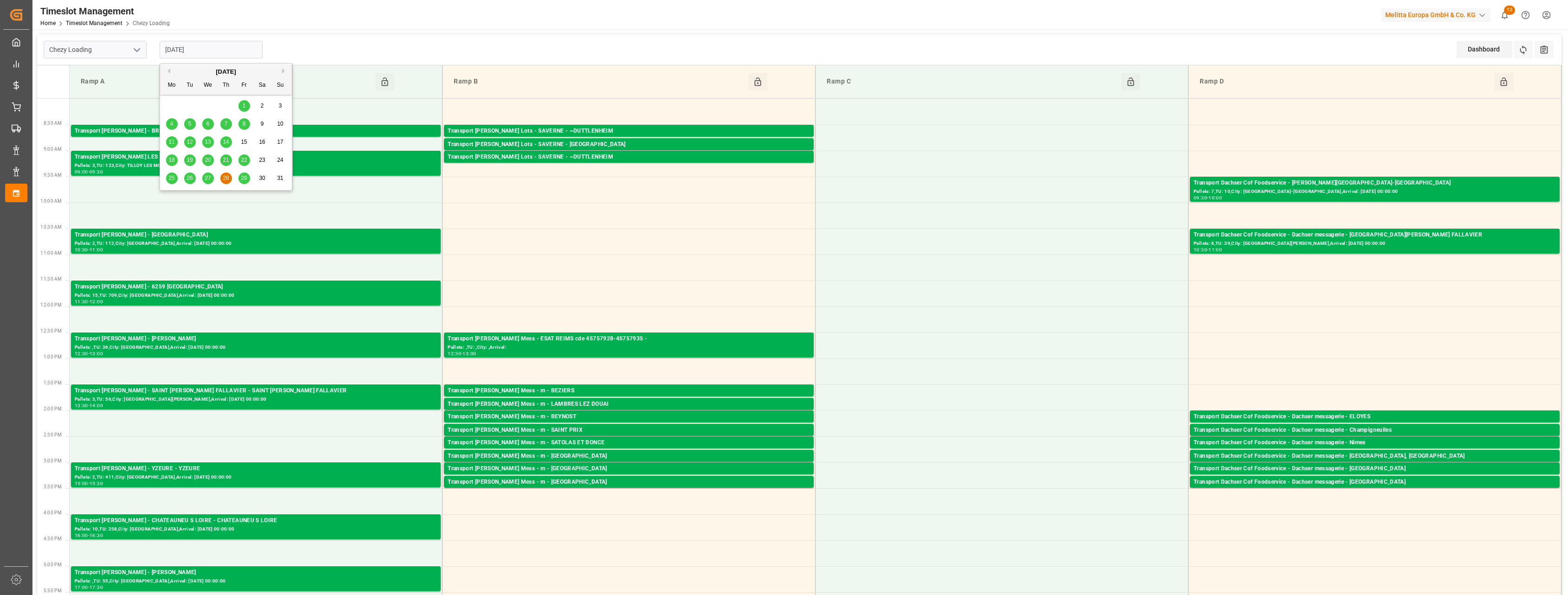
click at [244, 180] on span "29" at bounding box center [244, 178] width 6 height 7
type input "[DATE]"
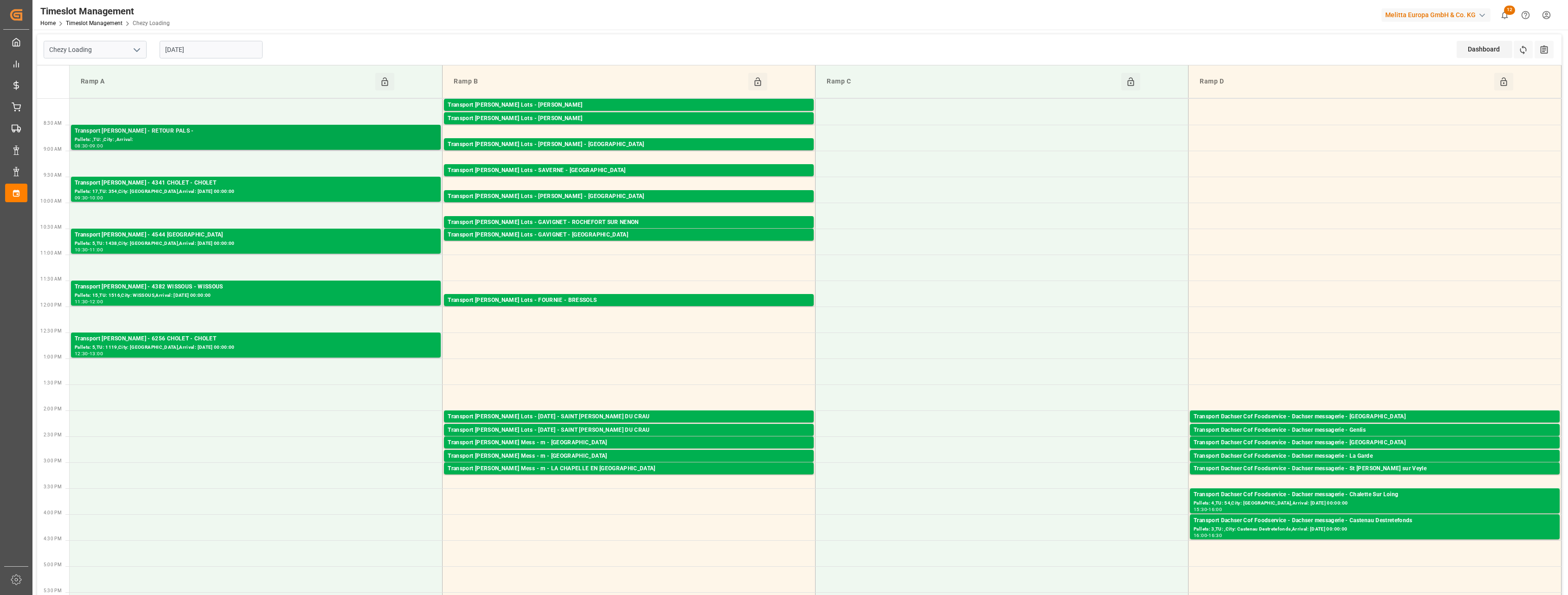
click at [270, 131] on div "Transport [PERSON_NAME] - RETOUR PALS -" at bounding box center [256, 131] width 362 height 9
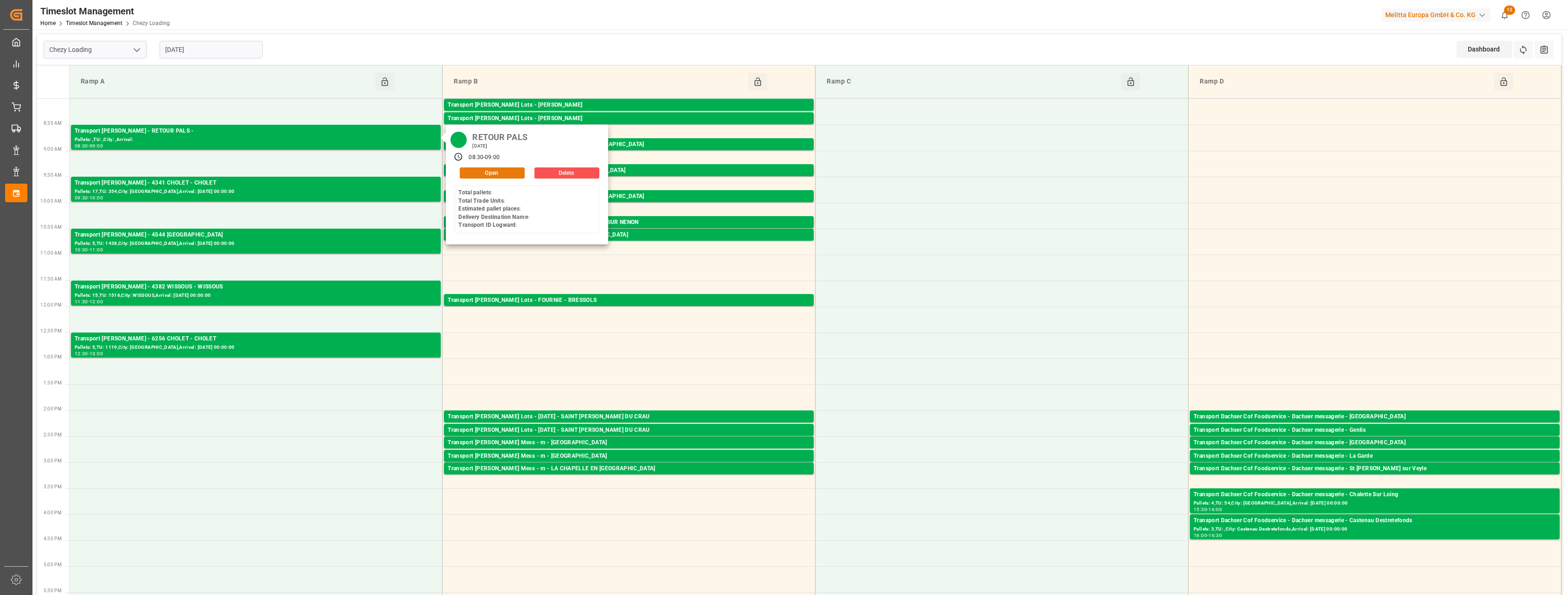
click at [488, 170] on button "Open" at bounding box center [492, 173] width 65 height 11
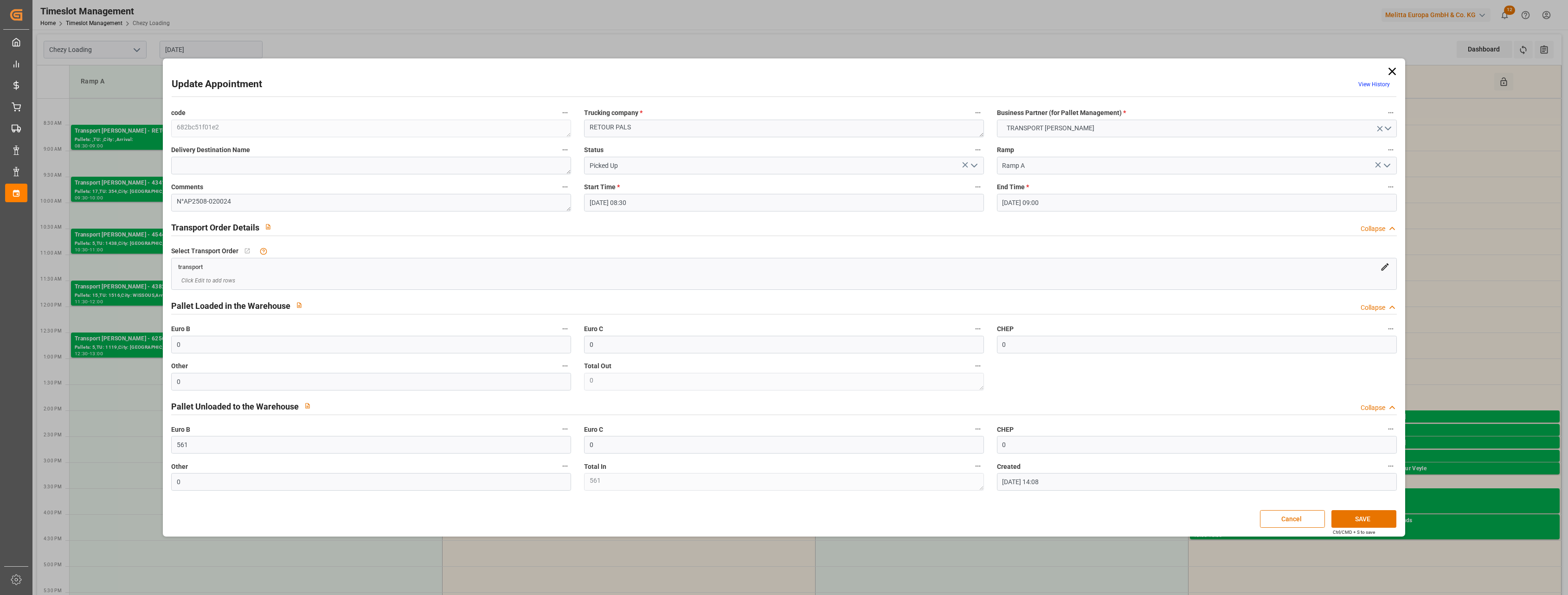
click at [1394, 73] on icon at bounding box center [1391, 71] width 7 height 7
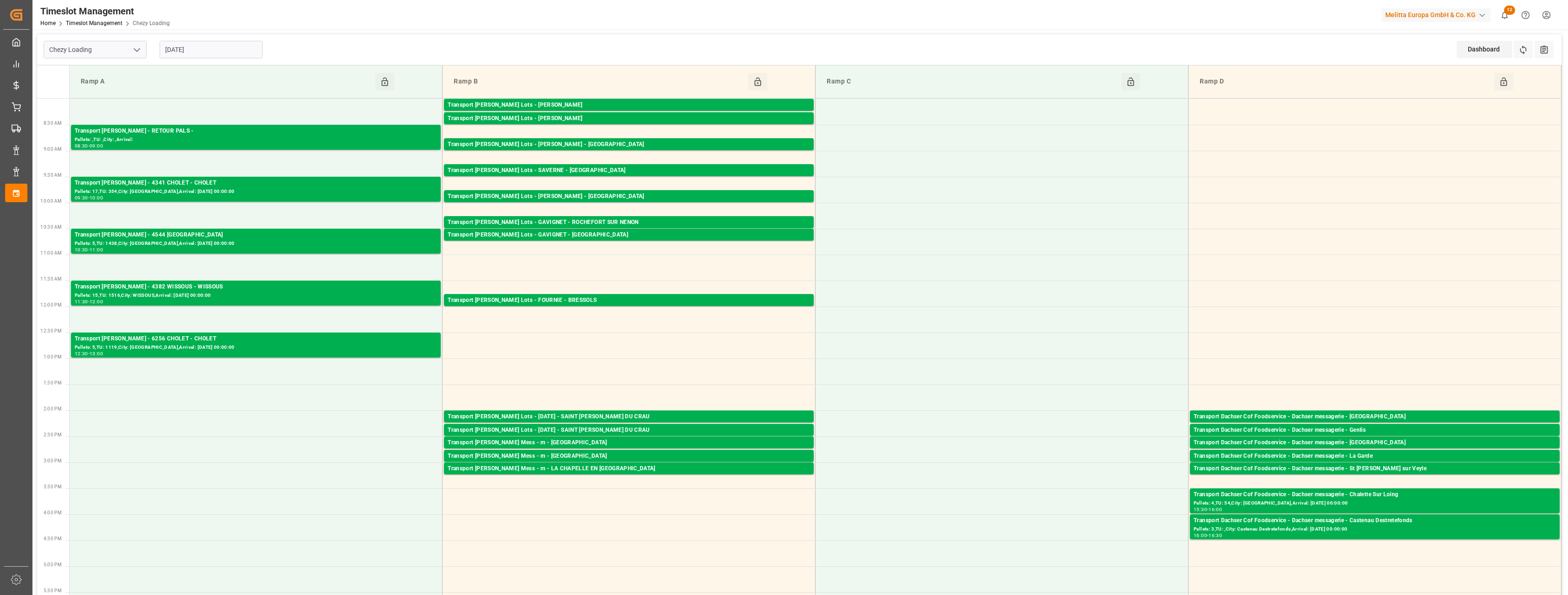
click at [245, 50] on input "[DATE]" at bounding box center [211, 49] width 103 height 18
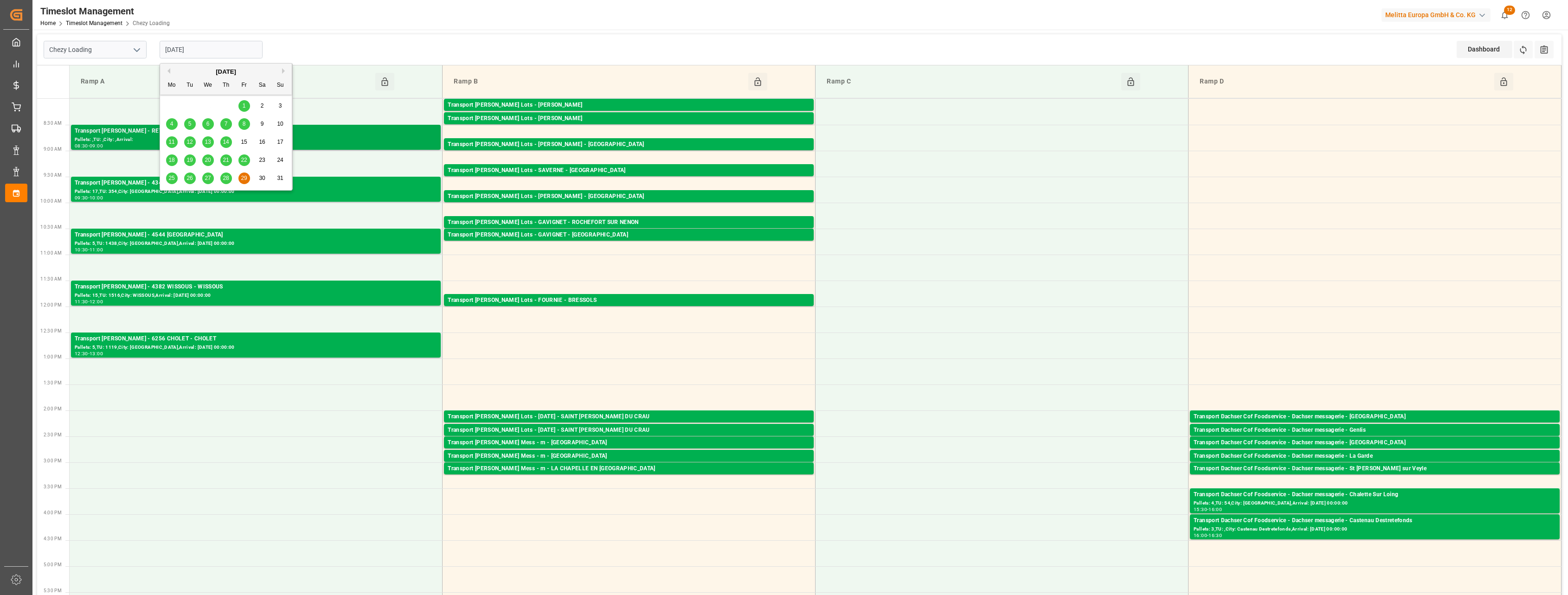
click at [341, 133] on div "Transport [PERSON_NAME] - RETOUR PALS -" at bounding box center [256, 131] width 362 height 9
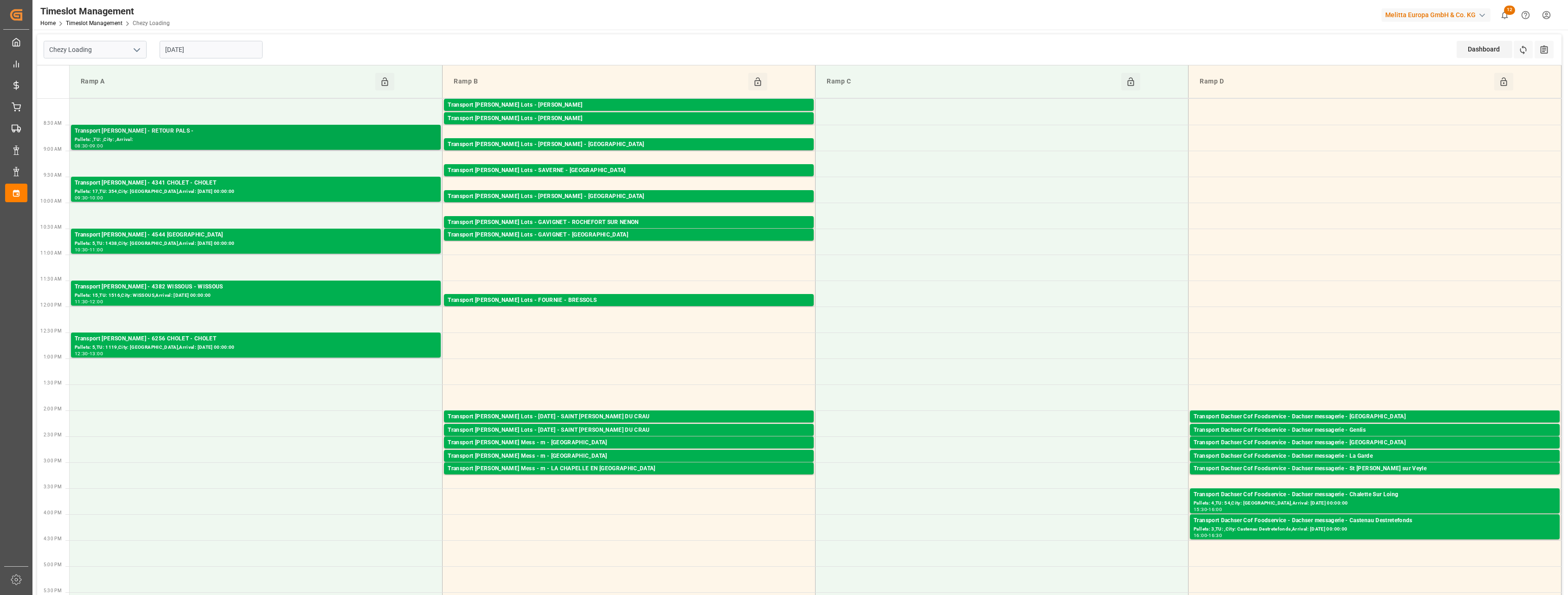
click at [348, 134] on div "Transport [PERSON_NAME] - RETOUR PALS -" at bounding box center [256, 131] width 362 height 9
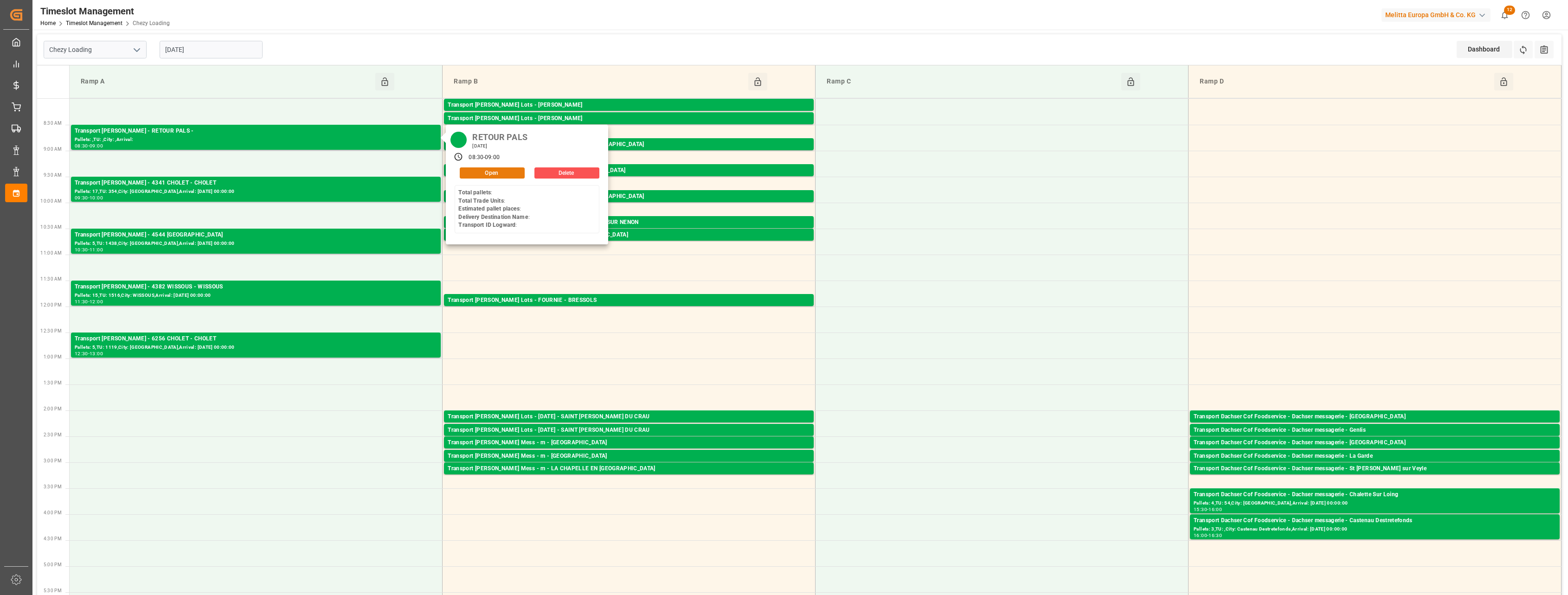
click at [489, 173] on button "Open" at bounding box center [492, 173] width 65 height 11
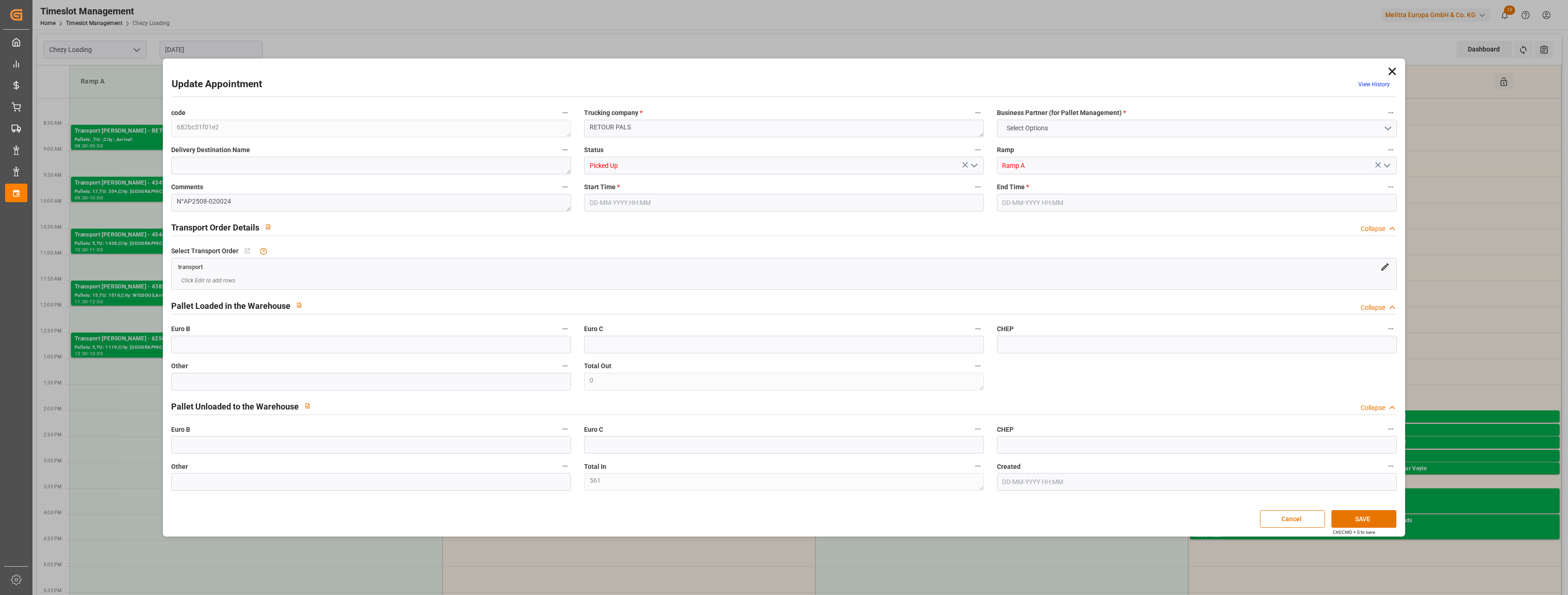
type input "0"
type input "561"
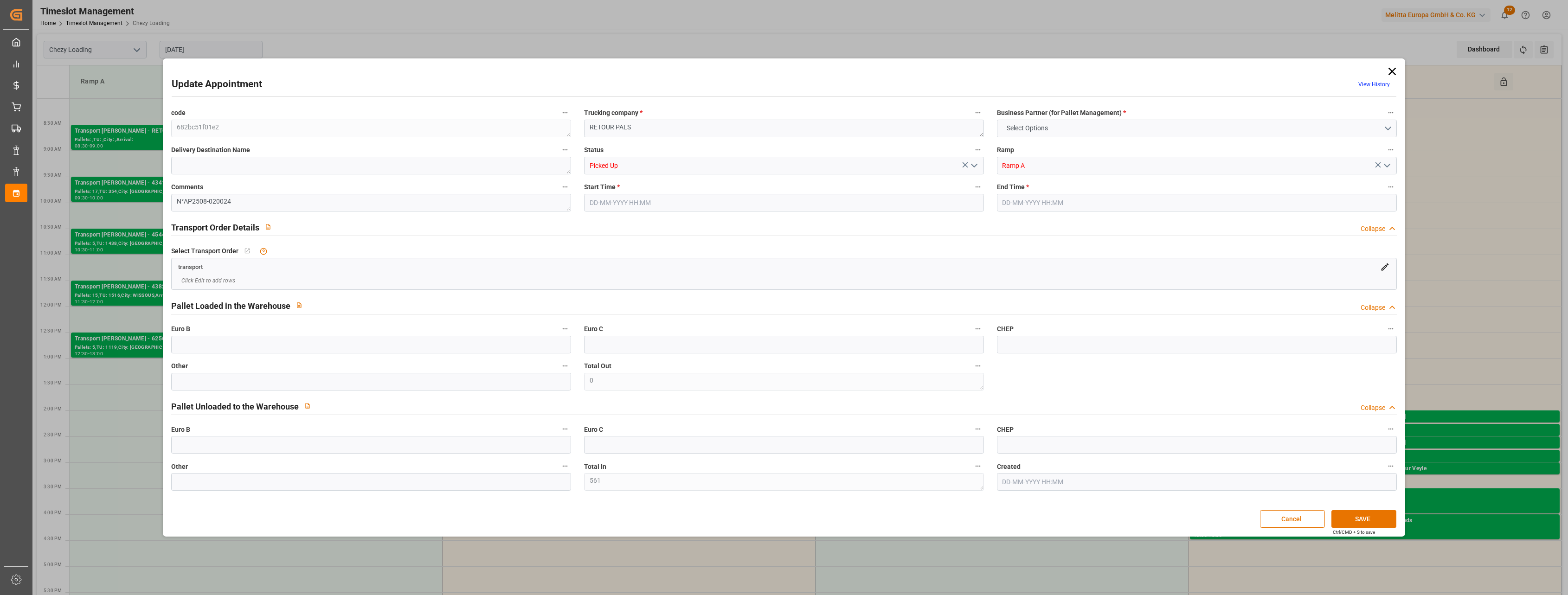
type input "0"
type input "[DATE] 08:30"
type input "[DATE] 09:00"
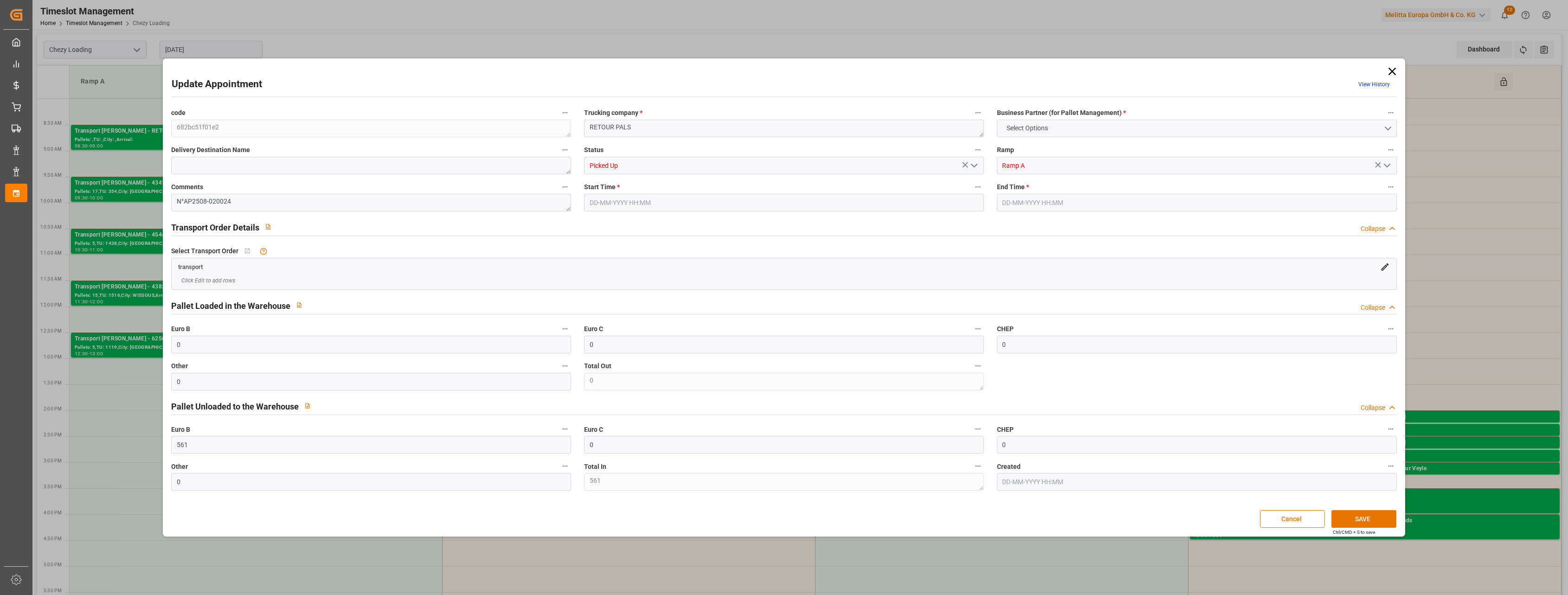
type input "[DATE] 14:08"
drag, startPoint x: 200, startPoint y: 200, endPoint x: 288, endPoint y: 200, distance: 88.0
click at [288, 200] on textarea "N°AP2508-020024" at bounding box center [371, 203] width 400 height 18
type textarea "N°AP25"
click at [212, 443] on input "561" at bounding box center [371, 444] width 400 height 18
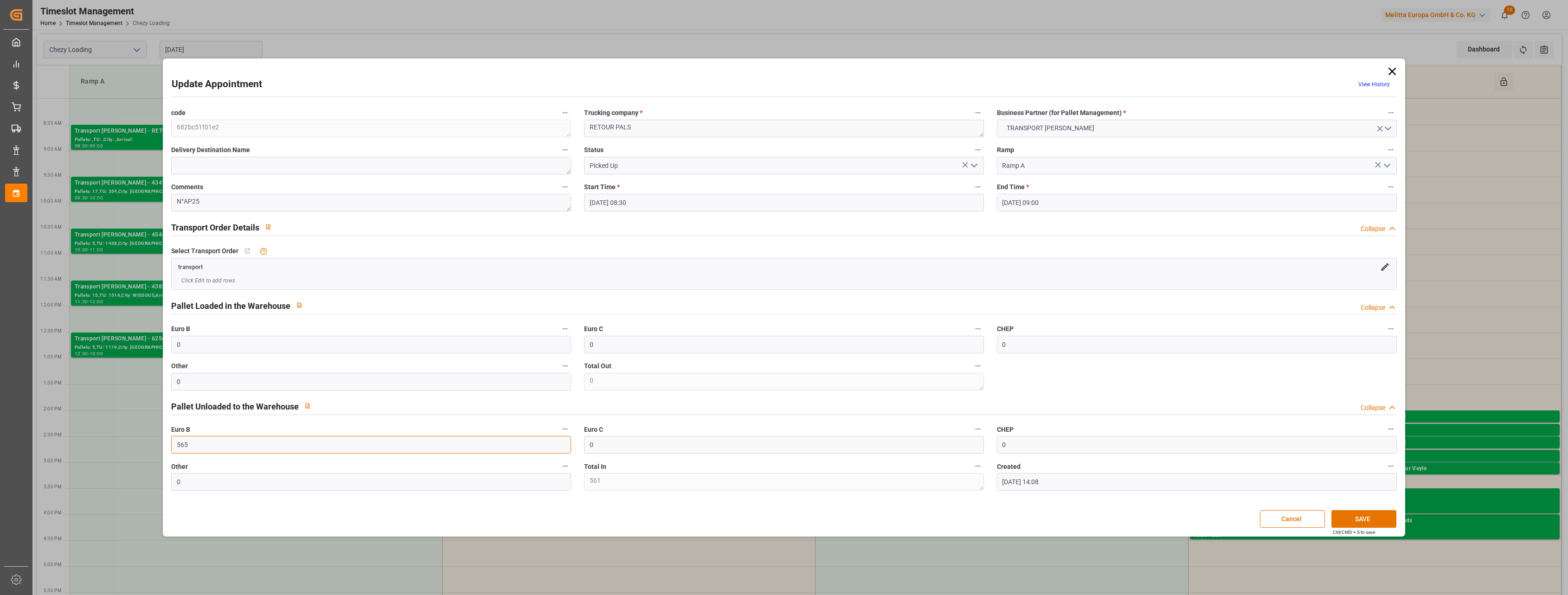
drag, startPoint x: 251, startPoint y: 445, endPoint x: 151, endPoint y: 444, distance: 100.0
click at [151, 444] on div "Update Appointment View History code 682bc51f01e2 Trucking company * RETOUR PAL…" at bounding box center [784, 298] width 1568 height 595
type input "556"
click at [284, 200] on textarea "N°AP25" at bounding box center [371, 203] width 400 height 18
type textarea "N°AP2508 800047"
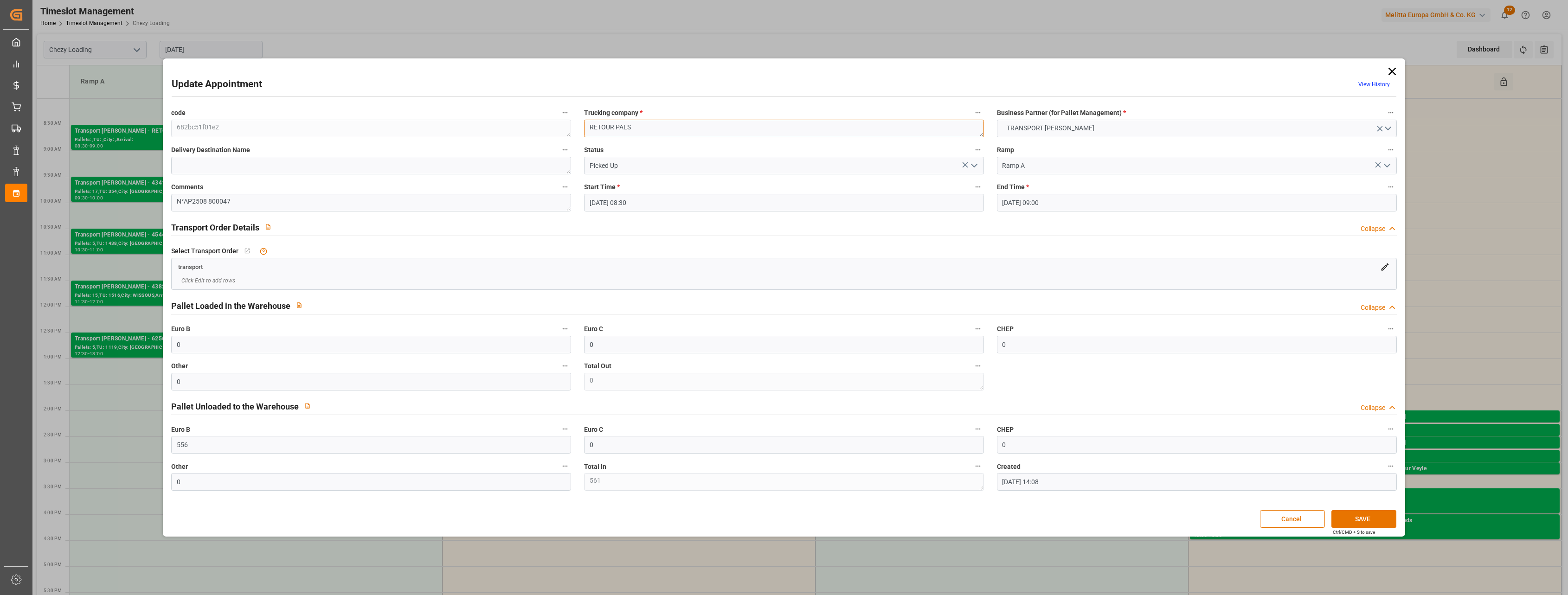
click at [674, 131] on textarea "RETOUR PALS" at bounding box center [784, 128] width 400 height 18
click at [631, 129] on textarea "RETOUR PALSc epalia 556" at bounding box center [784, 128] width 400 height 18
type textarea "RETOUR PALS epalia 556"
click at [1380, 520] on button "SAVE" at bounding box center [1363, 518] width 65 height 18
